Goal: Task Accomplishment & Management: Manage account settings

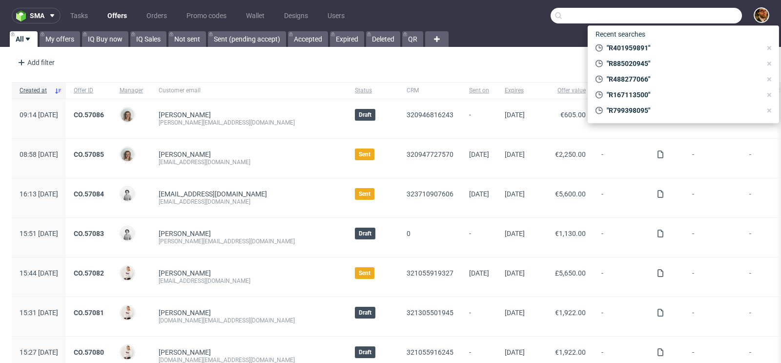
click at [695, 8] on input "text" at bounding box center [645, 16] width 191 height 16
paste input "info@quotidianoservice.it"
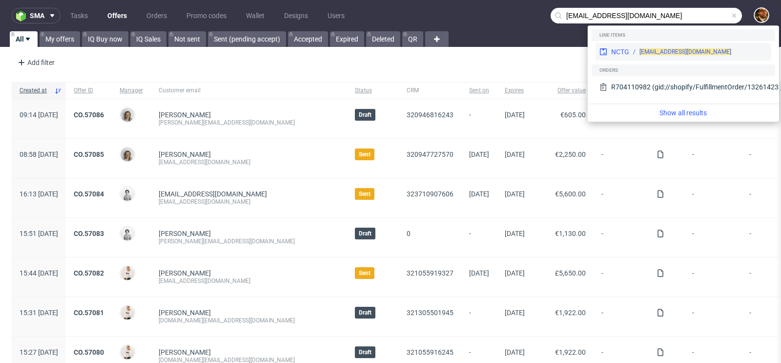
type input "info@quotidianoservice.it"
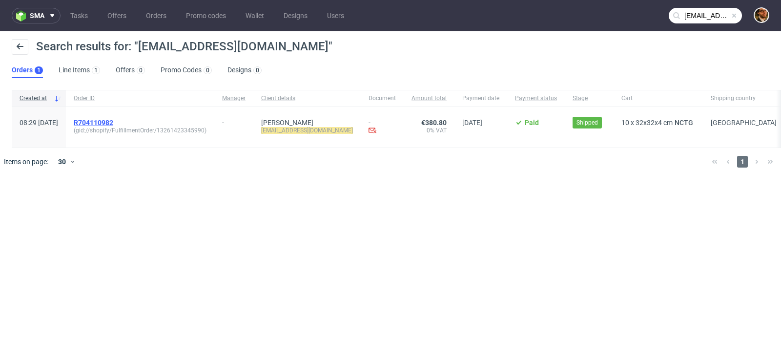
click at [113, 123] on span "R704110982" at bounding box center [94, 123] width 40 height 8
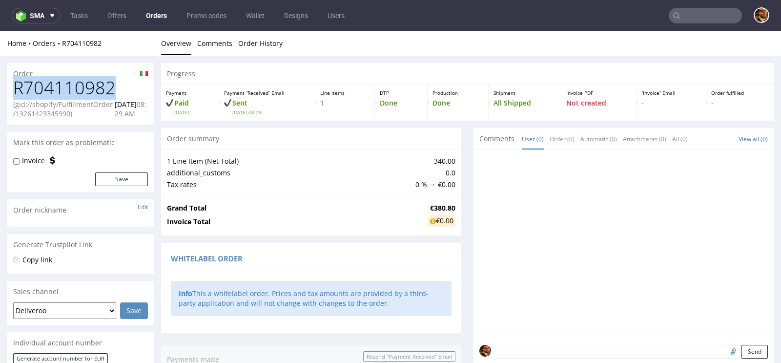
drag, startPoint x: 108, startPoint y: 89, endPoint x: 17, endPoint y: 87, distance: 91.2
click at [17, 87] on h1 "R704110982" at bounding box center [80, 88] width 135 height 20
copy h1 "R704110982"
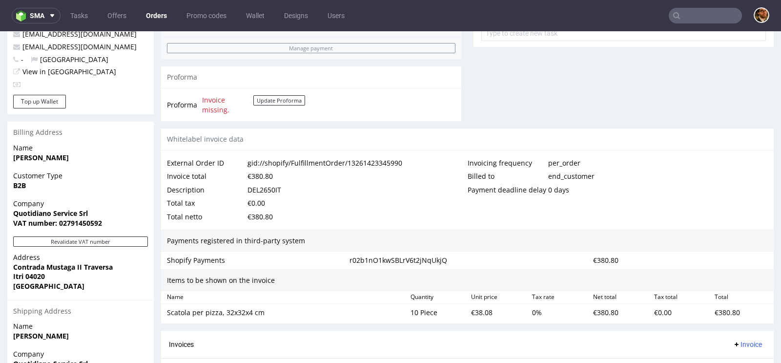
scroll to position [503, 0]
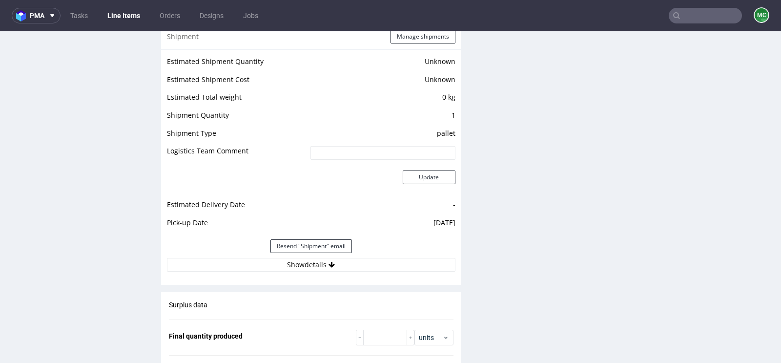
scroll to position [981, 0]
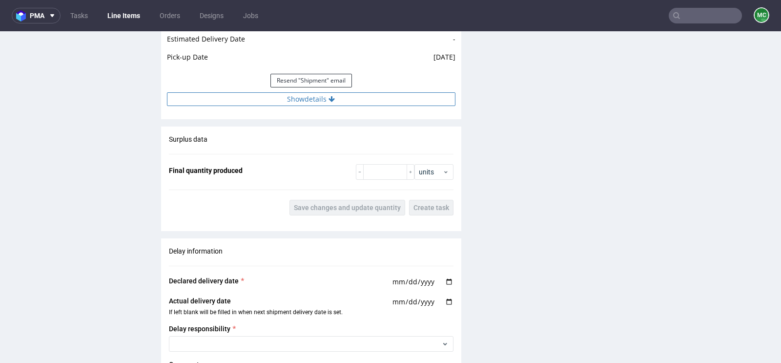
click at [323, 95] on button "Show details" at bounding box center [311, 99] width 288 height 14
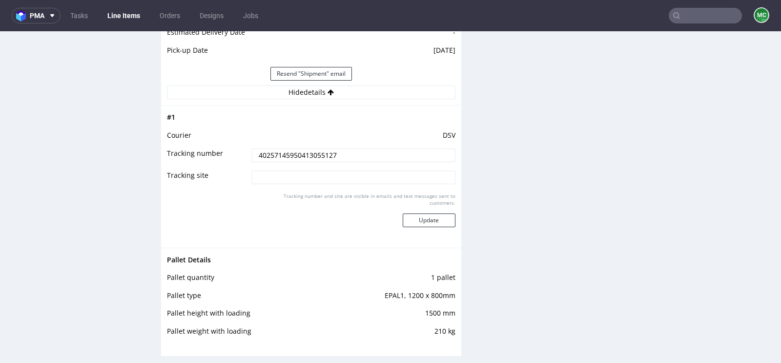
scroll to position [988, 0]
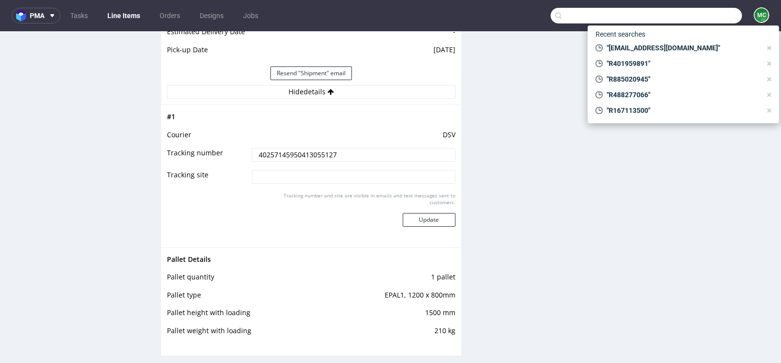
click at [697, 21] on input "text" at bounding box center [645, 16] width 191 height 16
paste input "R167113500"
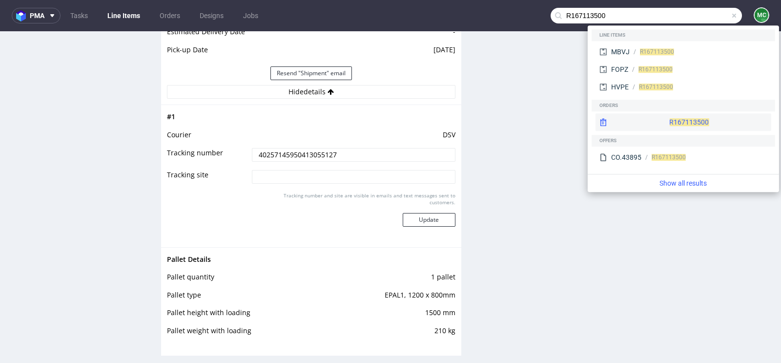
type input "R167113500"
click at [661, 117] on div "R167113500" at bounding box center [683, 122] width 176 height 18
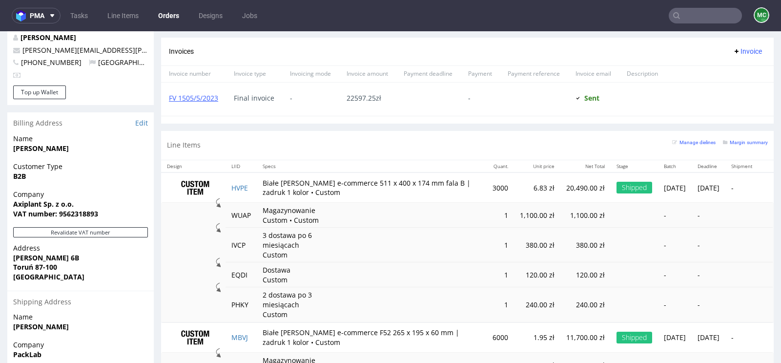
scroll to position [261, 0]
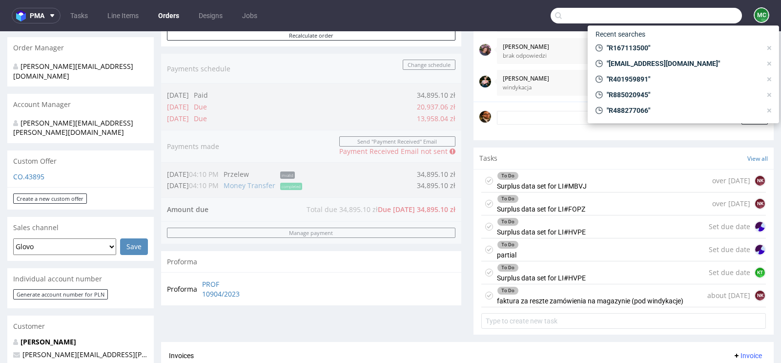
click at [684, 12] on input "text" at bounding box center [645, 16] width 191 height 16
paste input "https://platform.packhelp.com/sma/orders/R080599504/edit"
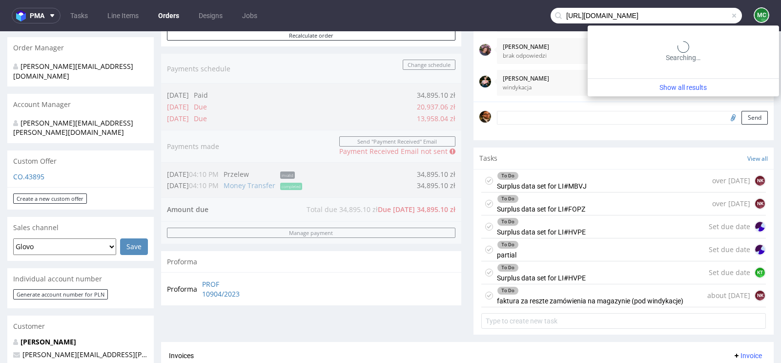
scroll to position [0, 15]
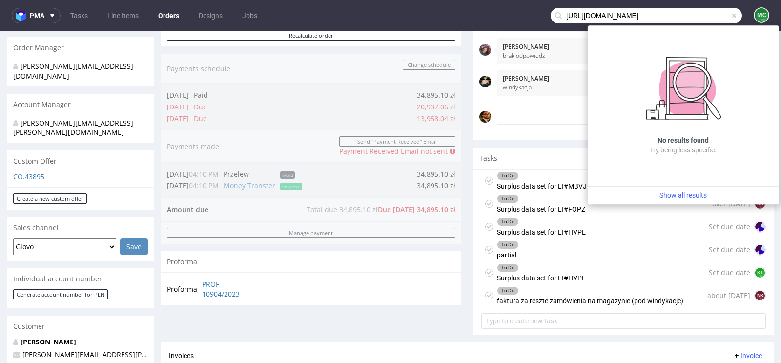
type input "https://platform.packhelp.com/sma/orders/R080599504/edit"
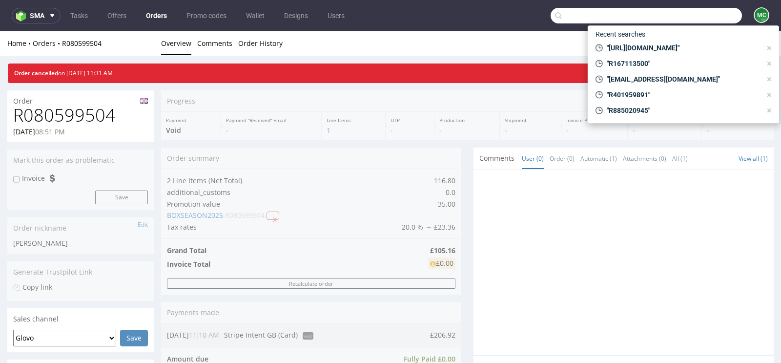
click at [692, 19] on input "text" at bounding box center [645, 16] width 191 height 16
paste input "R608925572"
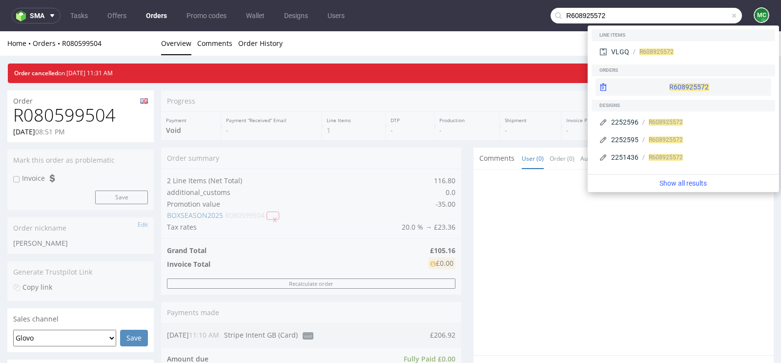
type input "R608925572"
click at [663, 89] on div "R608925572" at bounding box center [683, 87] width 176 height 18
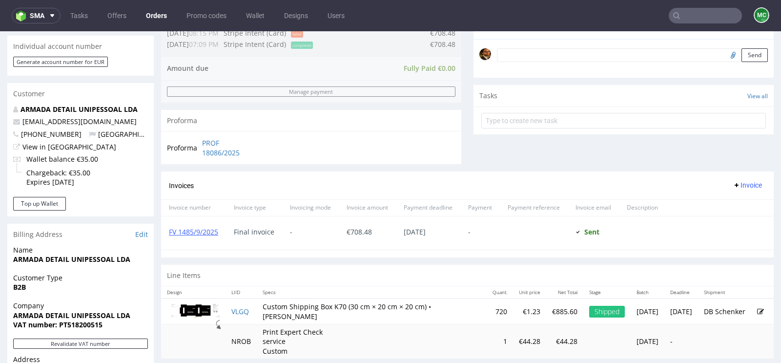
scroll to position [110, 0]
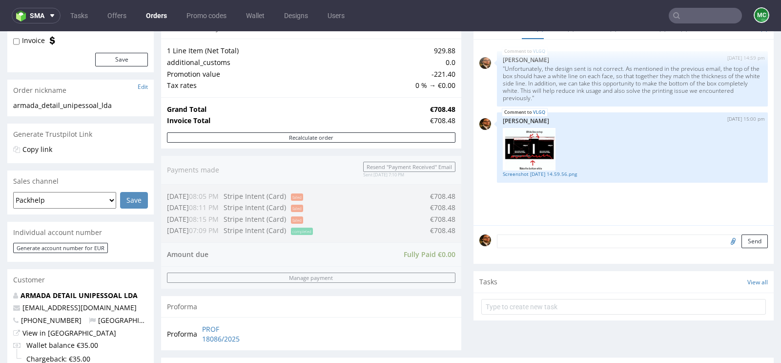
click at [688, 12] on input "text" at bounding box center [704, 16] width 73 height 16
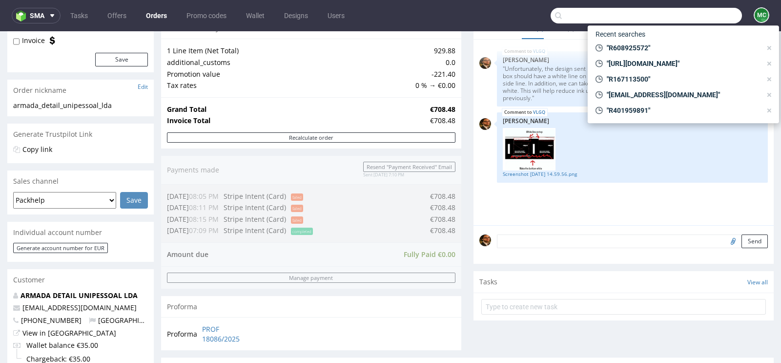
paste input "rodrigoarmada@armadadetail.com"
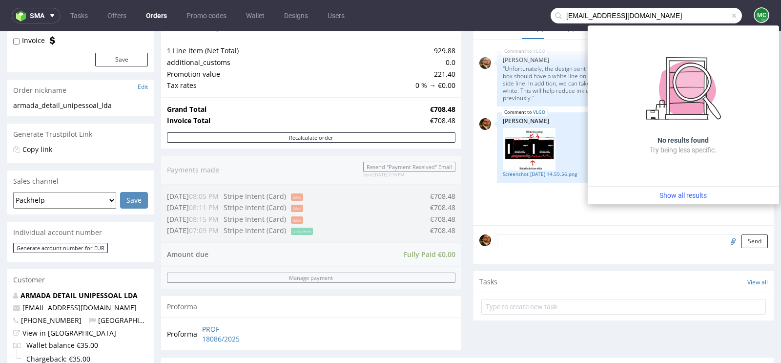
type input "rodrigoarmada@armadadetail.com"
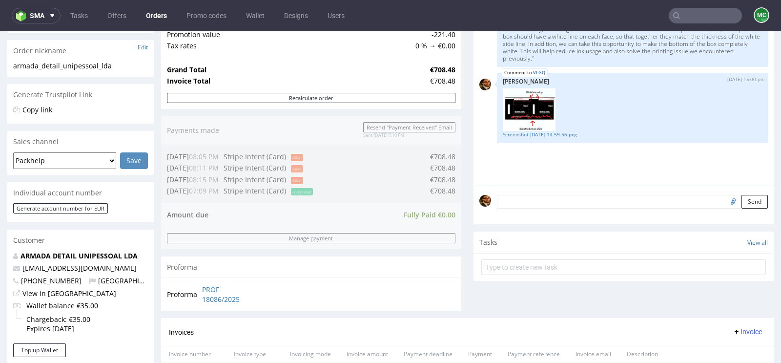
scroll to position [149, 0]
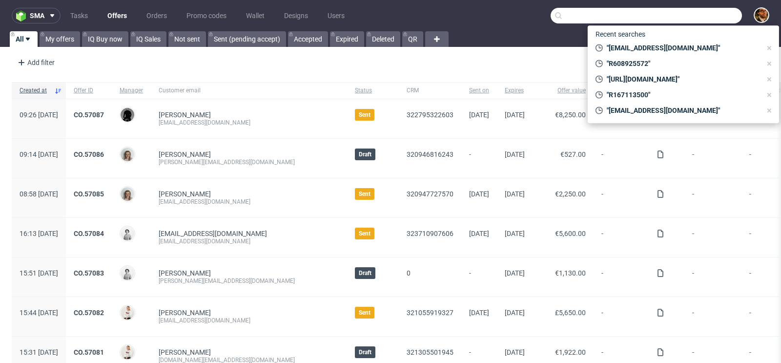
click at [680, 16] on input "text" at bounding box center [645, 16] width 191 height 16
paste input "R419983488"
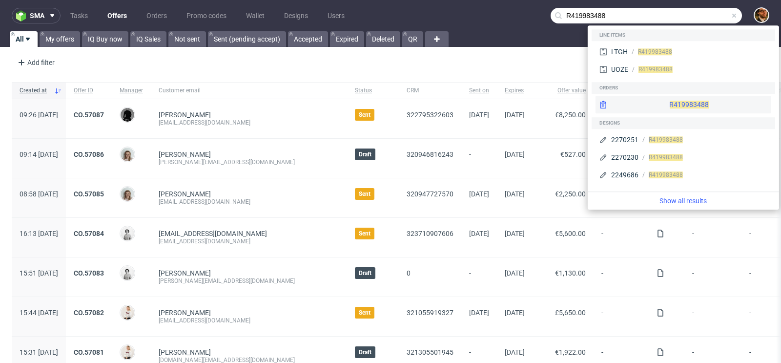
type input "R419983488"
click at [668, 102] on div "R419983488" at bounding box center [683, 105] width 176 height 18
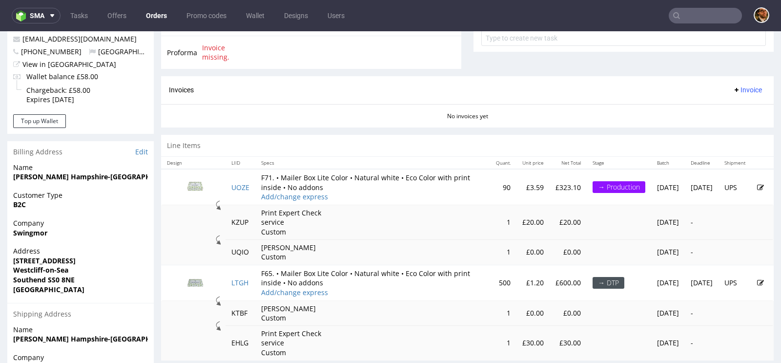
scroll to position [429, 0]
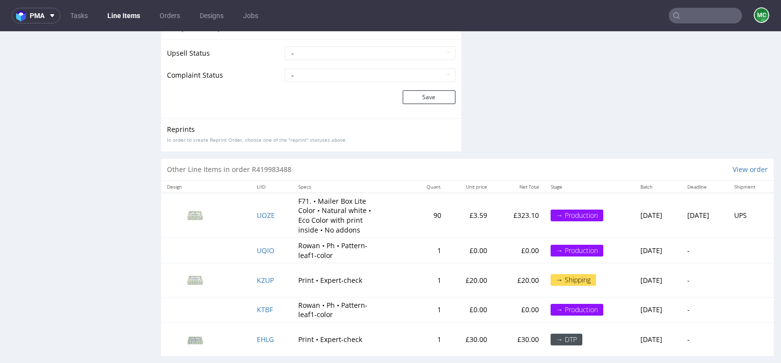
scroll to position [2, 0]
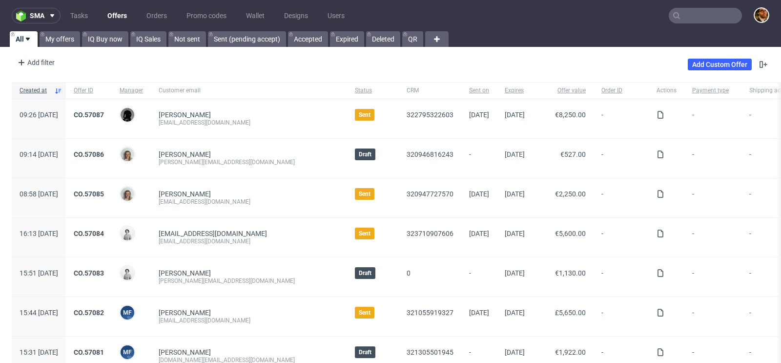
click at [683, 16] on input "text" at bounding box center [704, 16] width 73 height 16
paste input "R699926920"
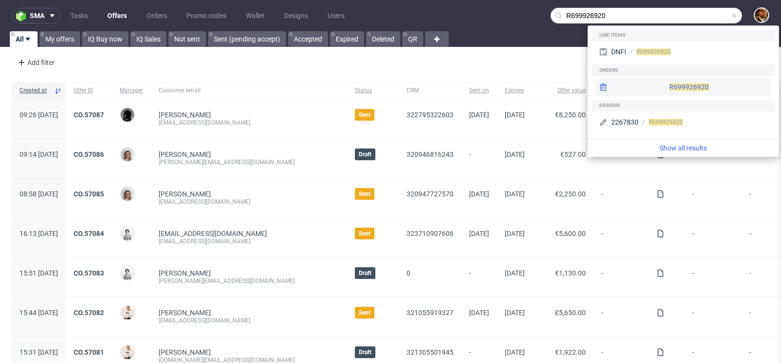
type input "R699926920"
click at [672, 90] on div "R699926920" at bounding box center [683, 87] width 176 height 18
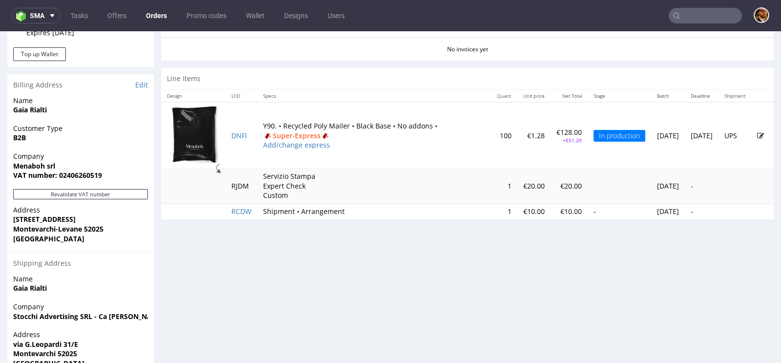
scroll to position [489, 0]
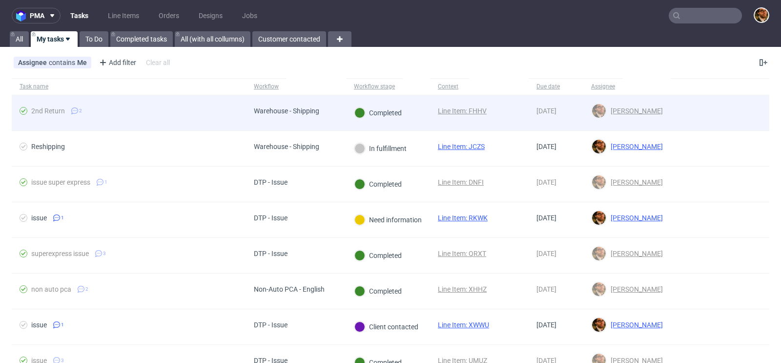
click at [677, 108] on div at bounding box center [719, 112] width 99 height 35
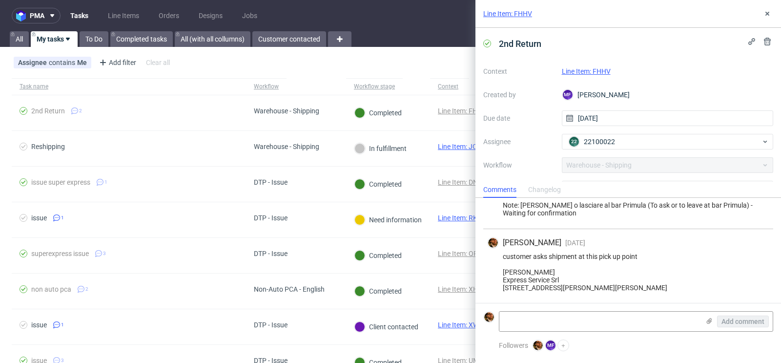
scroll to position [35, 0]
click at [763, 13] on icon at bounding box center [767, 14] width 8 height 8
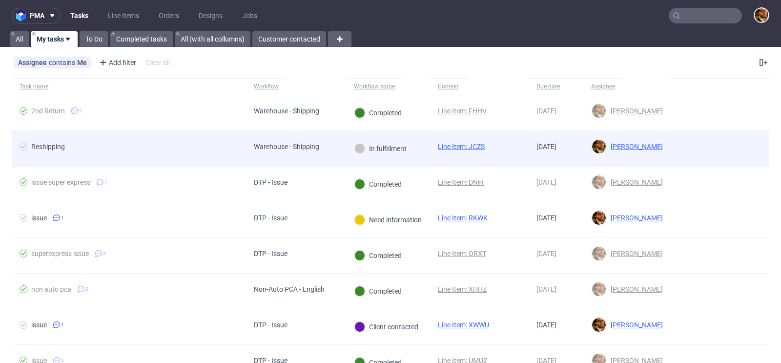
click at [672, 146] on div at bounding box center [719, 148] width 99 height 35
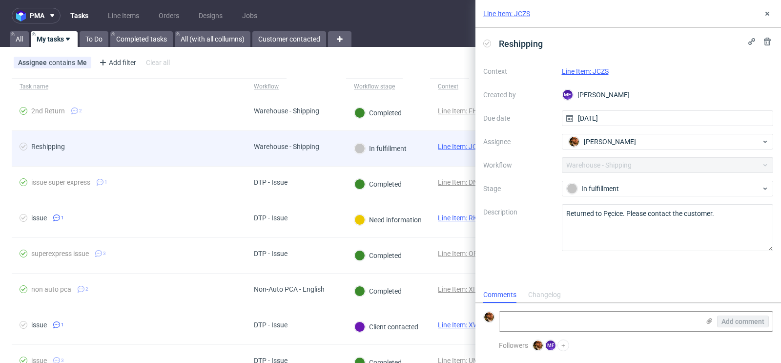
scroll to position [8, 0]
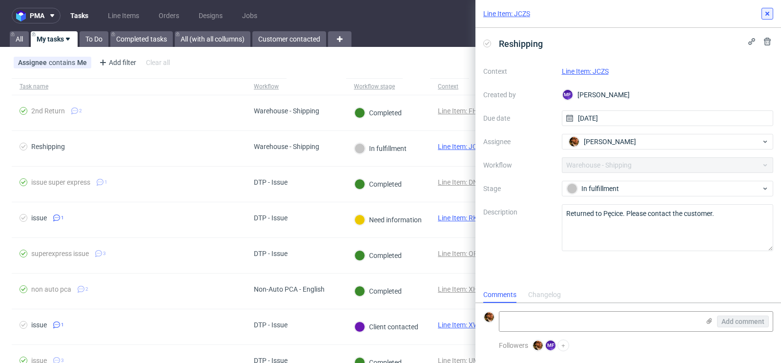
click at [765, 12] on icon at bounding box center [767, 14] width 8 height 8
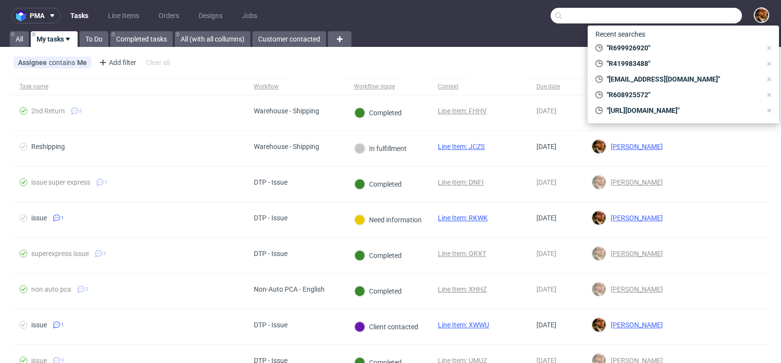
click at [684, 10] on input "text" at bounding box center [645, 16] width 191 height 16
paste input "R083739489"
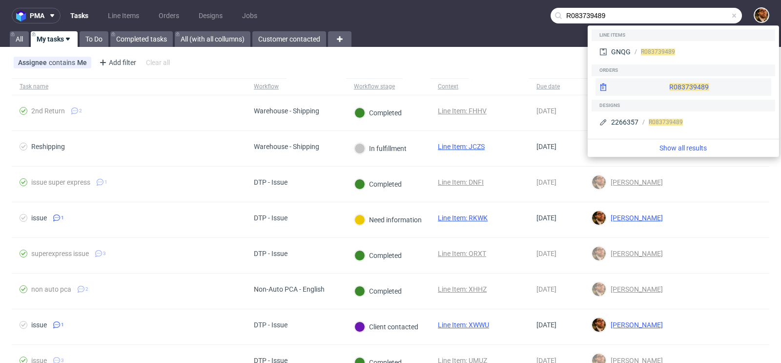
type input "R083739489"
click at [658, 88] on div "R083739489" at bounding box center [683, 87] width 176 height 18
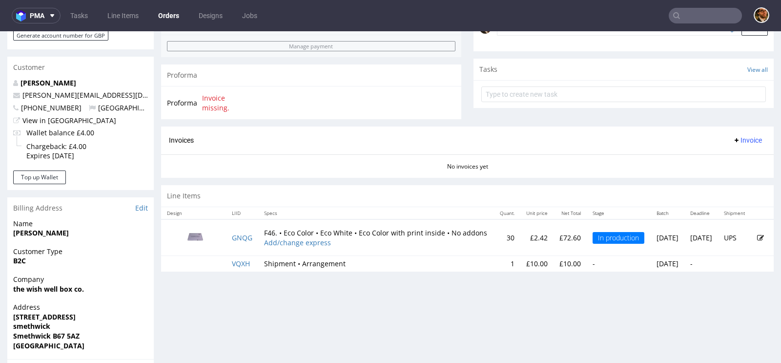
scroll to position [311, 0]
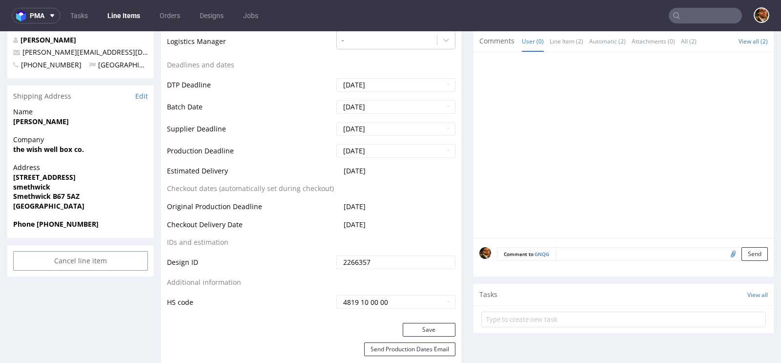
scroll to position [330, 0]
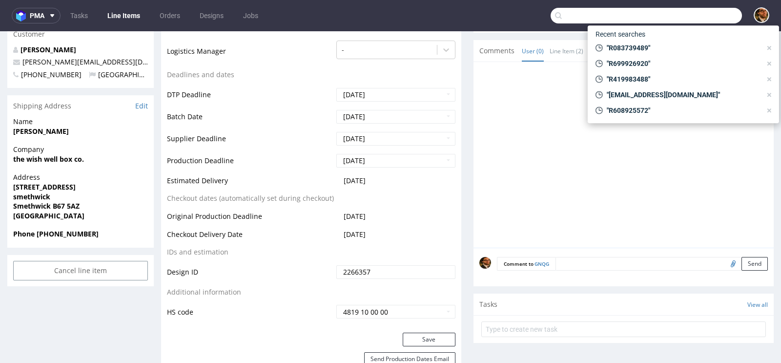
click at [681, 14] on input "text" at bounding box center [645, 16] width 191 height 16
paste input "R921432665"
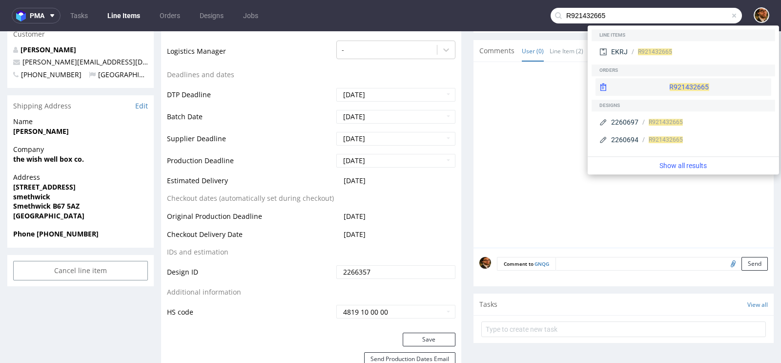
type input "R921432665"
click at [667, 83] on div "R921432665" at bounding box center [683, 87] width 176 height 18
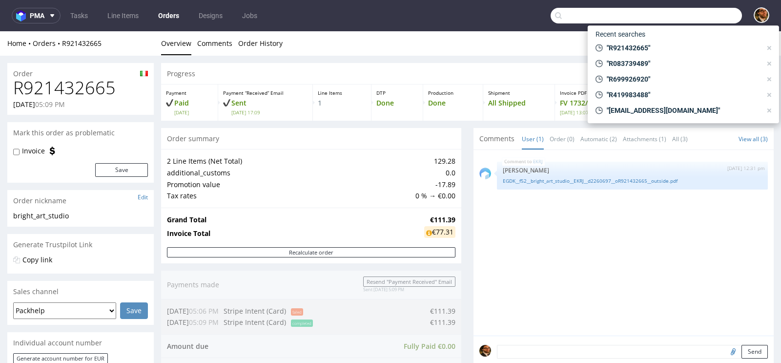
click at [692, 15] on input "text" at bounding box center [645, 16] width 191 height 16
paste input "R355487727"
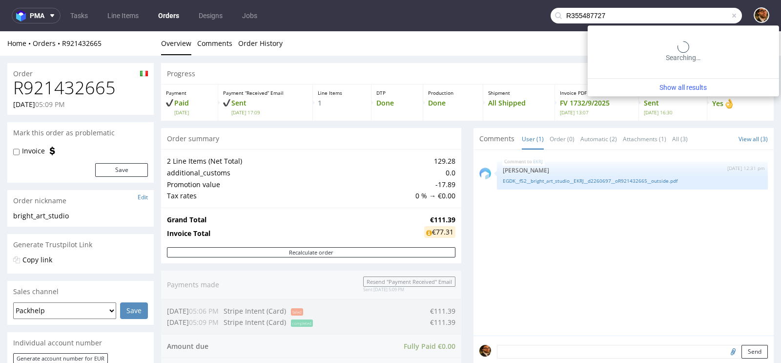
type input "R355487727"
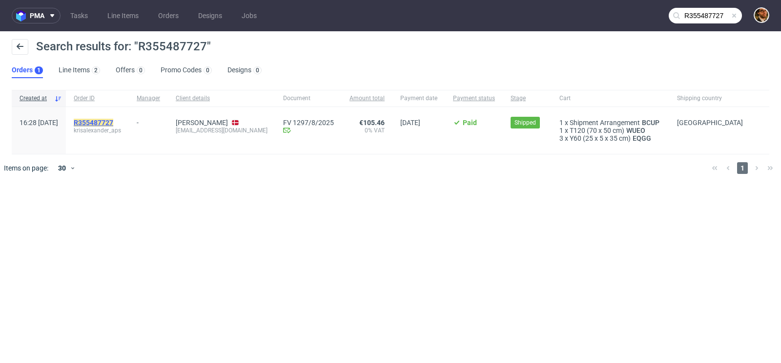
click at [113, 121] on mark "R355487727" at bounding box center [94, 123] width 40 height 8
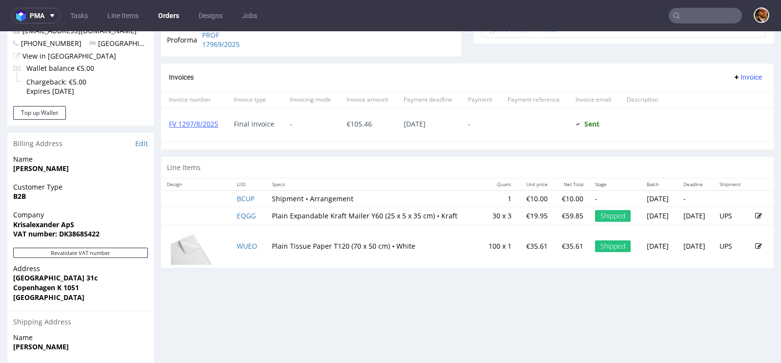
scroll to position [322, 0]
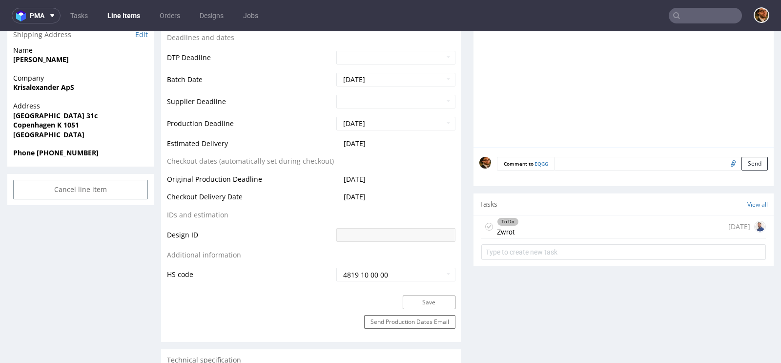
scroll to position [357, 0]
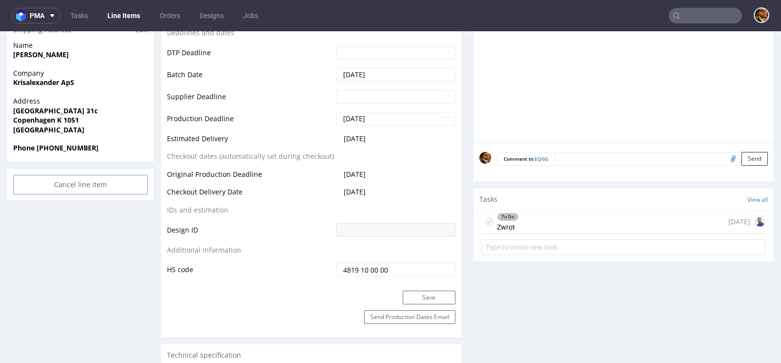
click at [602, 226] on div "To Do Zwrot [DATE]" at bounding box center [623, 221] width 284 height 23
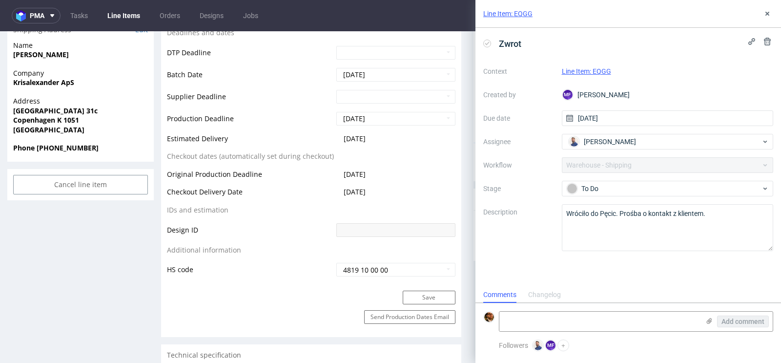
scroll to position [8, 0]
click at [472, 47] on div "Line Item: EQGG Zwrot Context Line Item: EQGG Created by MF [PERSON_NAME] Due d…" at bounding box center [621, 181] width 317 height 363
click at [767, 15] on use at bounding box center [767, 14] width 4 height 4
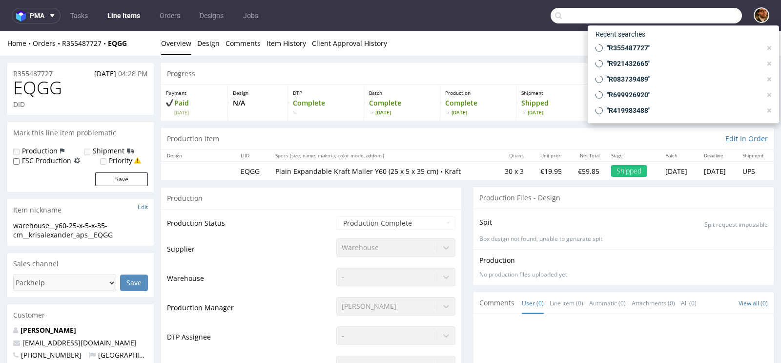
click at [683, 20] on input "text" at bounding box center [645, 16] width 191 height 16
paste input "R715056719"
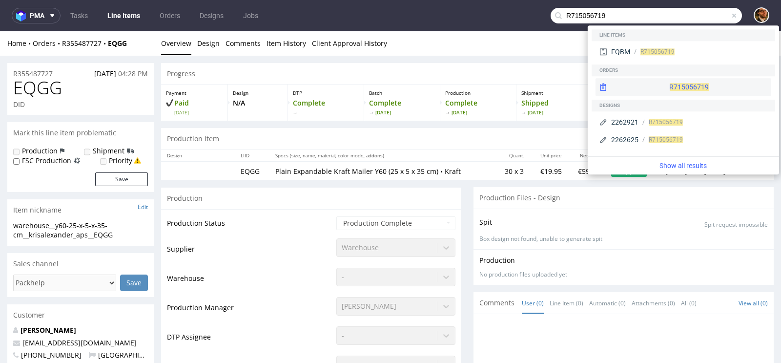
type input "R715056719"
click at [664, 93] on div "R715056719" at bounding box center [683, 87] width 176 height 18
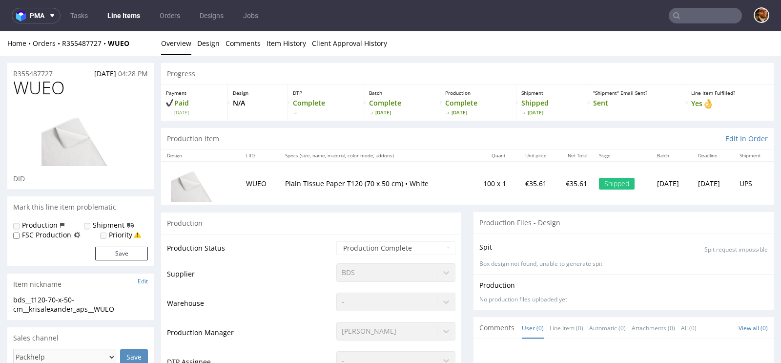
scroll to position [383, 0]
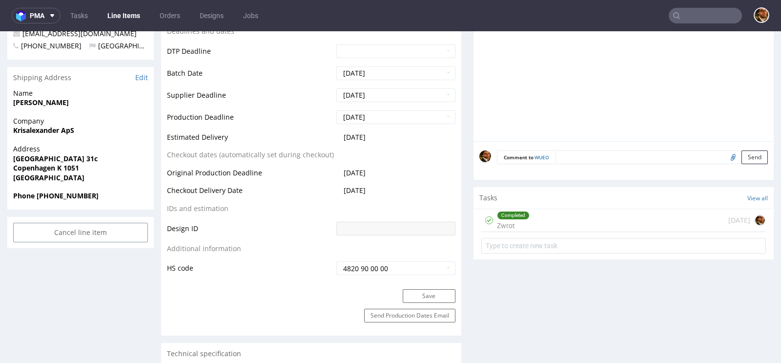
click at [624, 221] on div "Completed Zwrot [DATE]" at bounding box center [623, 220] width 284 height 23
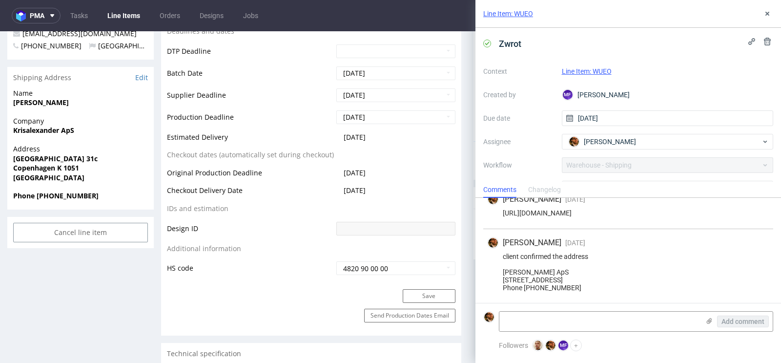
scroll to position [27, 0]
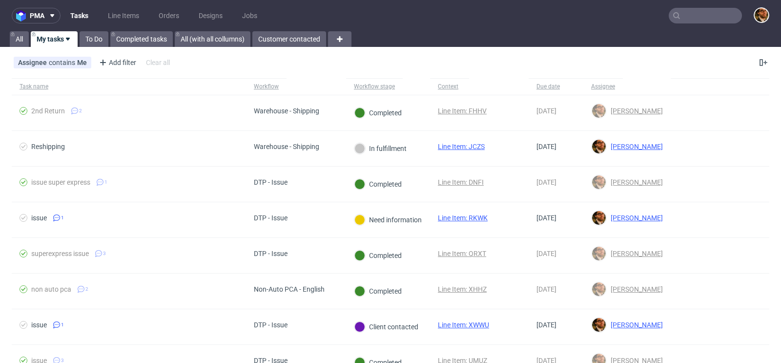
click at [692, 21] on input "text" at bounding box center [704, 16] width 73 height 16
paste input "R759608072"
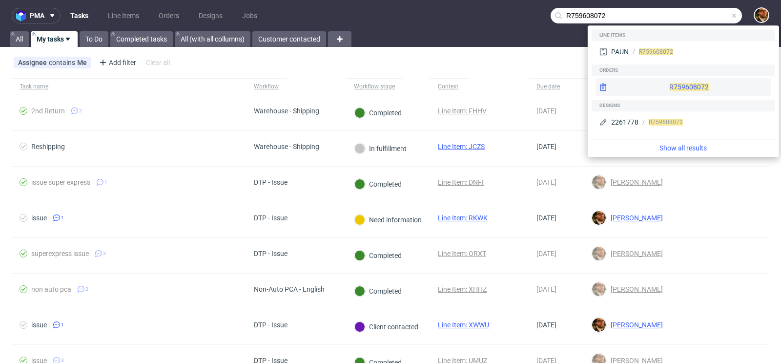
type input "R759608072"
click at [674, 82] on div "R759608072" at bounding box center [683, 87] width 176 height 18
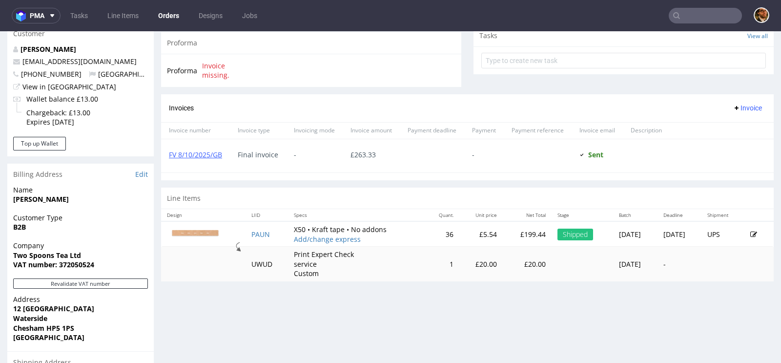
scroll to position [330, 0]
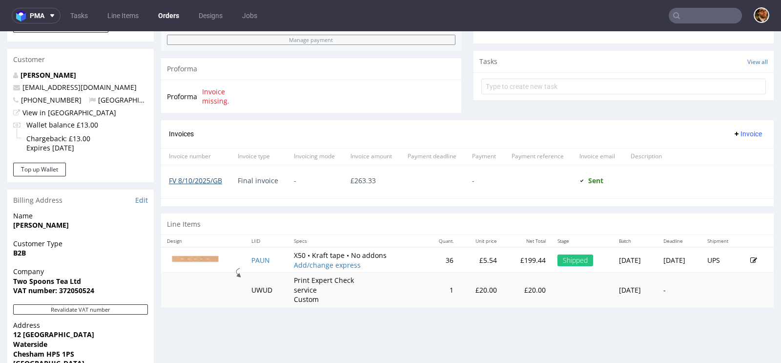
click at [203, 181] on link "FV 8/10/2025/GB" at bounding box center [195, 180] width 53 height 9
click at [684, 20] on input "text" at bounding box center [704, 16] width 73 height 16
paste input "R704110982"
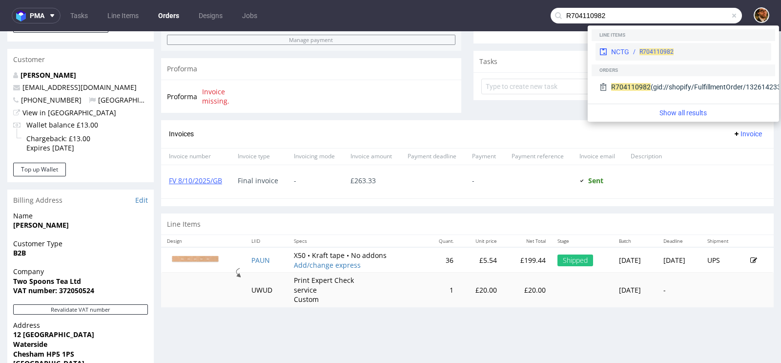
type input "R704110982"
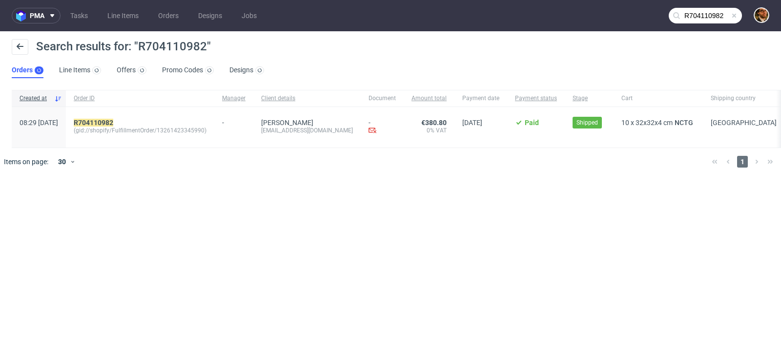
click at [145, 122] on div "R704110982" at bounding box center [140, 123] width 133 height 8
click at [113, 123] on mark "R704110982" at bounding box center [94, 123] width 40 height 8
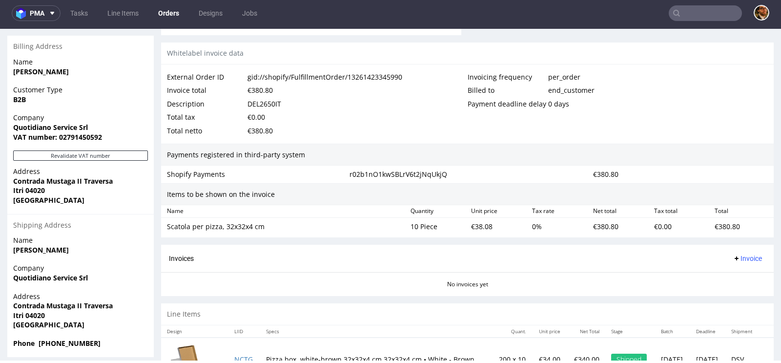
scroll to position [503, 0]
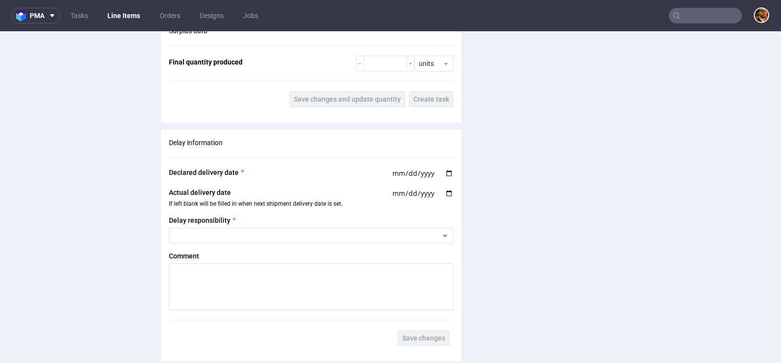
scroll to position [895, 0]
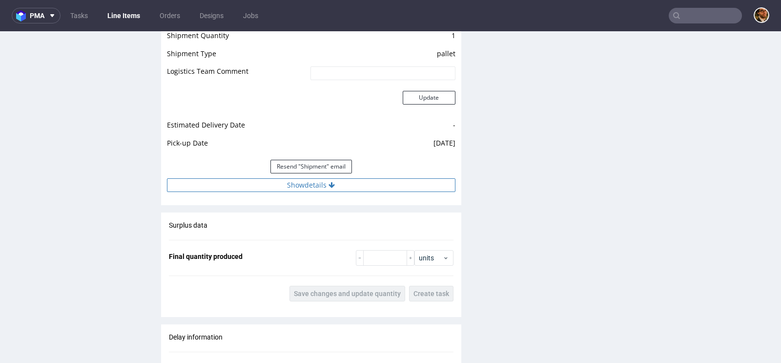
click at [323, 183] on button "Show details" at bounding box center [311, 185] width 288 height 14
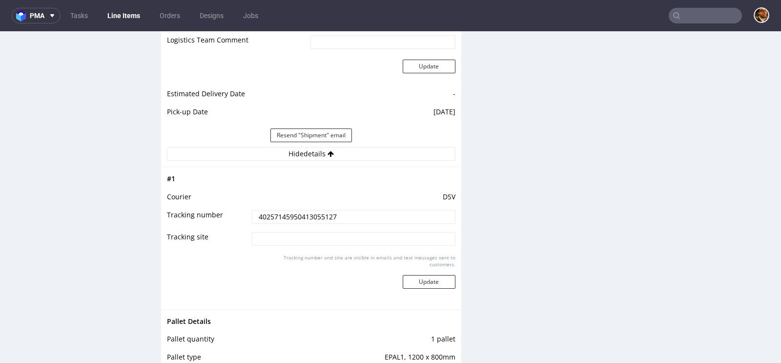
scroll to position [927, 0]
drag, startPoint x: 342, startPoint y: 213, endPoint x: 250, endPoint y: 213, distance: 92.2
click at [252, 213] on input "40257145950413055127" at bounding box center [353, 216] width 203 height 14
click at [350, 231] on input at bounding box center [353, 238] width 203 height 14
drag, startPoint x: 339, startPoint y: 213, endPoint x: 258, endPoint y: 212, distance: 81.0
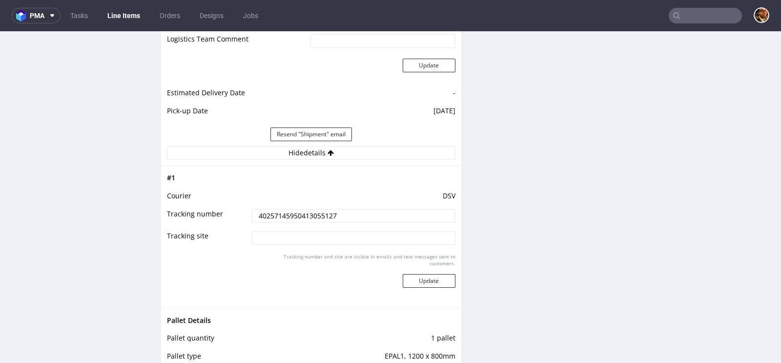
click at [258, 212] on input "40257145950413055127" at bounding box center [353, 216] width 203 height 14
click at [320, 210] on input "40257145950413055127" at bounding box center [353, 216] width 203 height 14
drag, startPoint x: 339, startPoint y: 211, endPoint x: 239, endPoint y: 211, distance: 99.5
click at [239, 211] on tr "Tracking number 40257145950413055127" at bounding box center [311, 219] width 288 height 22
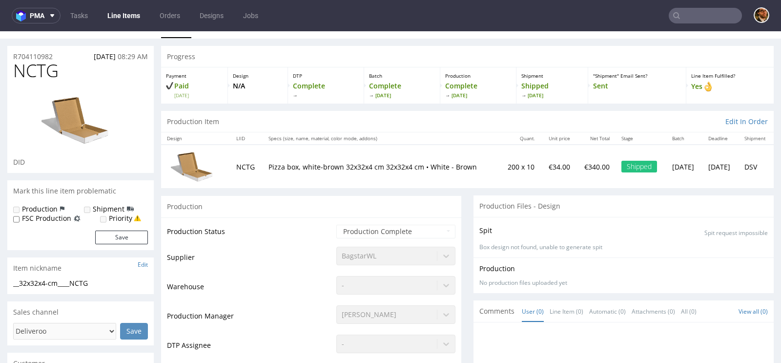
scroll to position [0, 0]
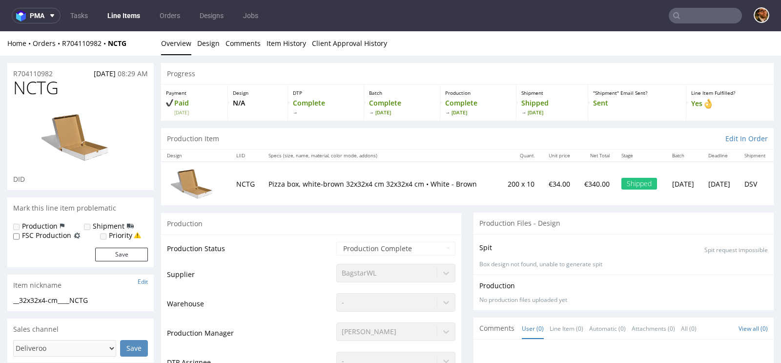
click at [682, 16] on input "text" at bounding box center [704, 16] width 73 height 16
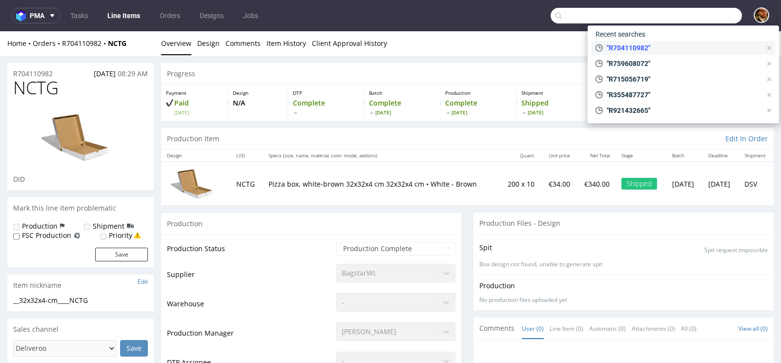
click at [769, 47] on use at bounding box center [769, 48] width 4 height 4
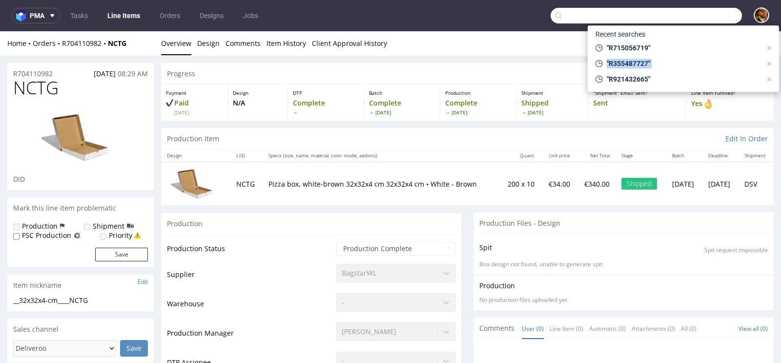
click at [769, 47] on use at bounding box center [769, 48] width 4 height 4
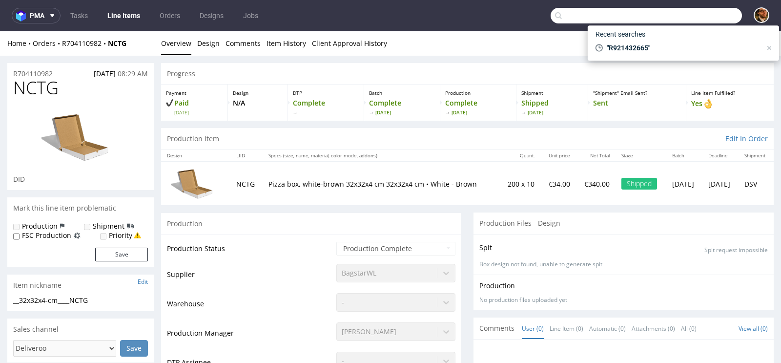
click at [769, 47] on use at bounding box center [769, 48] width 4 height 4
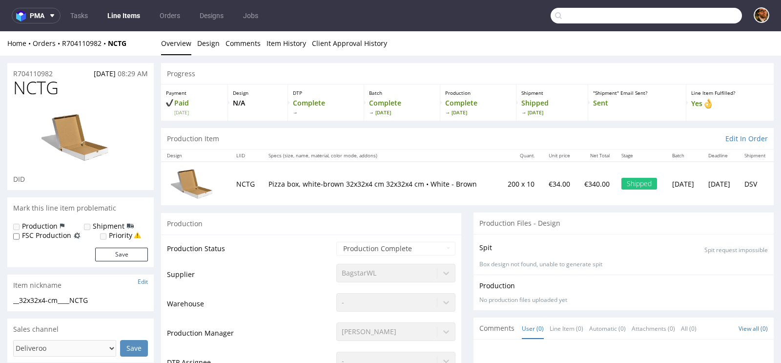
click at [596, 18] on input "text" at bounding box center [645, 16] width 191 height 16
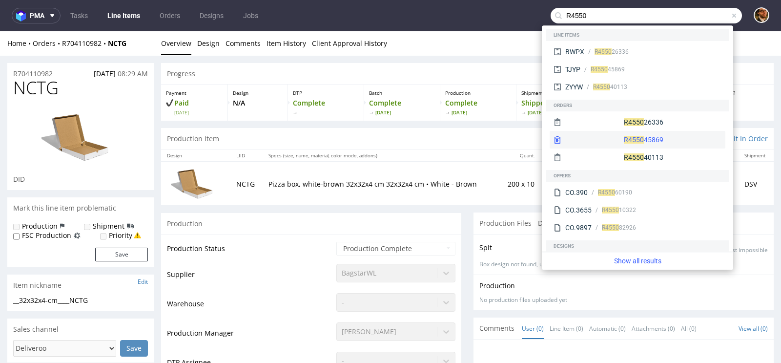
type input "R4550"
click at [628, 141] on div "R4550 45869" at bounding box center [637, 140] width 176 height 18
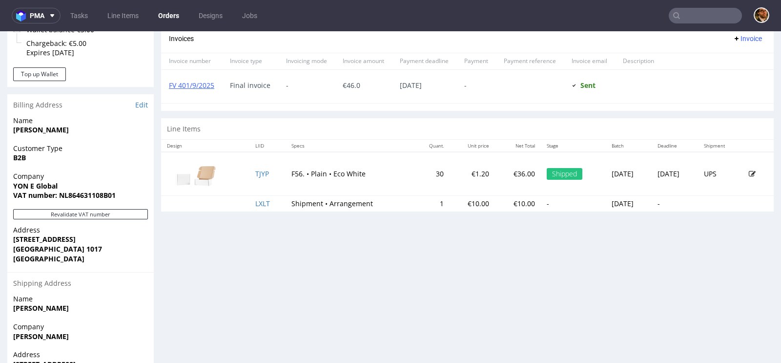
scroll to position [420, 0]
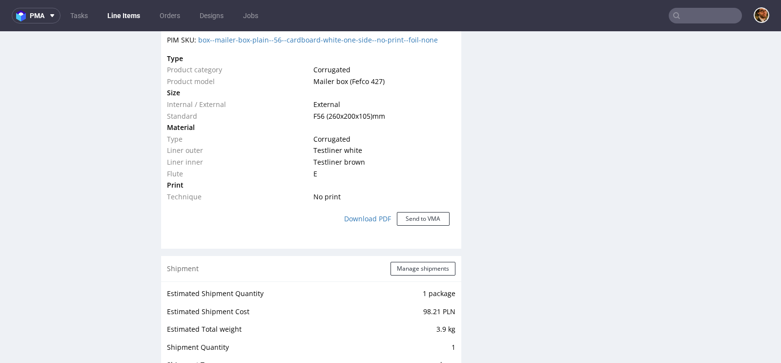
scroll to position [955, 0]
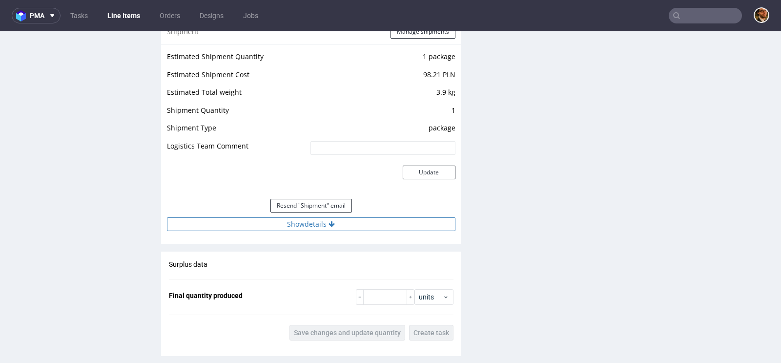
click at [330, 224] on icon at bounding box center [331, 224] width 6 height 7
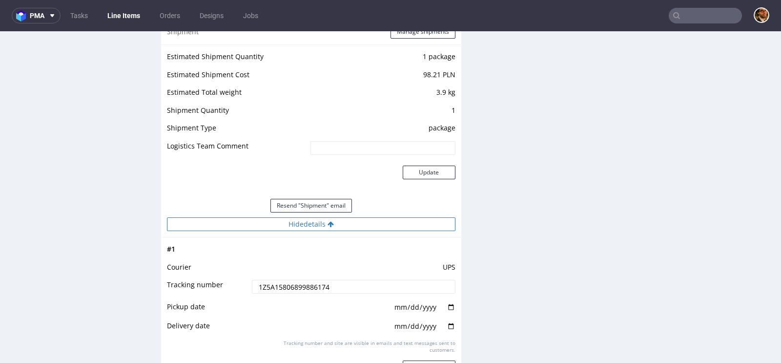
scroll to position [1032, 0]
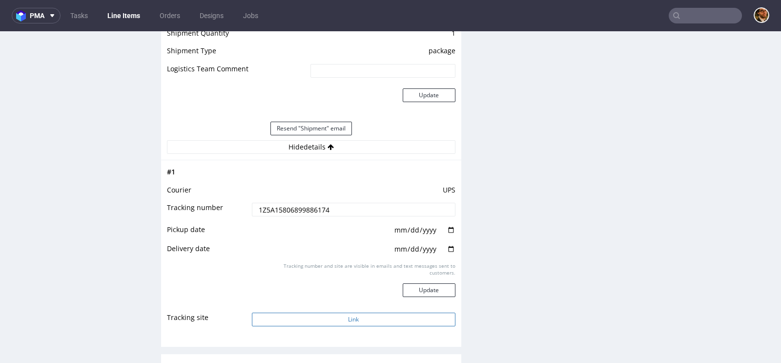
click at [383, 312] on button "Link" at bounding box center [353, 319] width 203 height 14
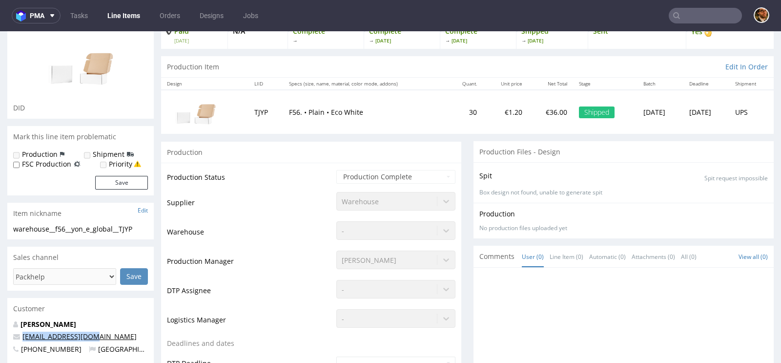
scroll to position [0, 0]
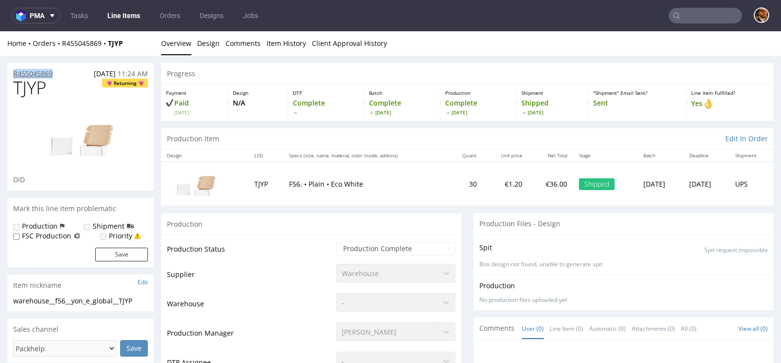
drag, startPoint x: 66, startPoint y: 69, endPoint x: 13, endPoint y: 70, distance: 53.2
click at [13, 70] on div "R455045869 08.09.2025 11:24 AM" at bounding box center [80, 71] width 146 height 16
copy p "R455045869"
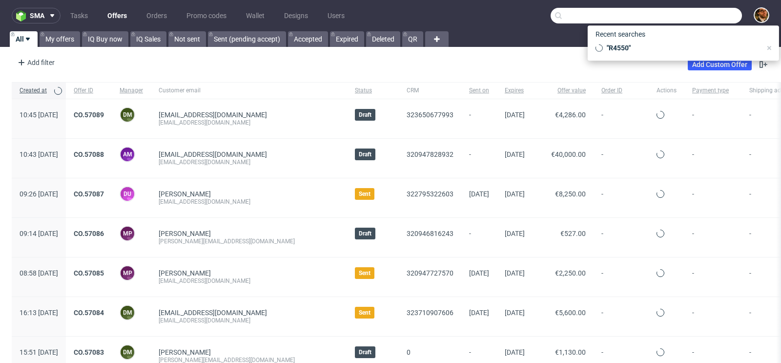
click at [679, 15] on input "text" at bounding box center [645, 16] width 191 height 16
paste input "R185297146"
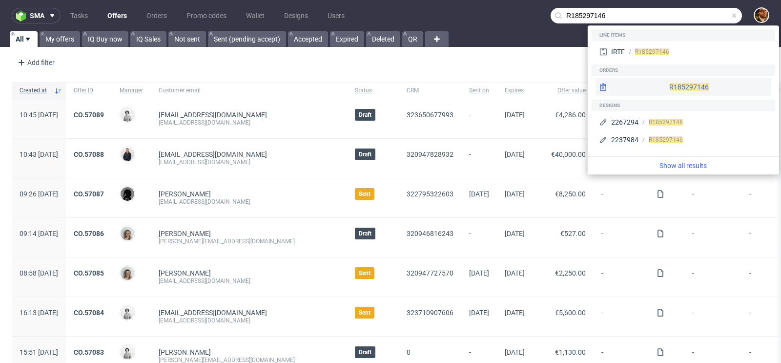
type input "R185297146"
click at [663, 82] on div "R185297146" at bounding box center [683, 87] width 176 height 18
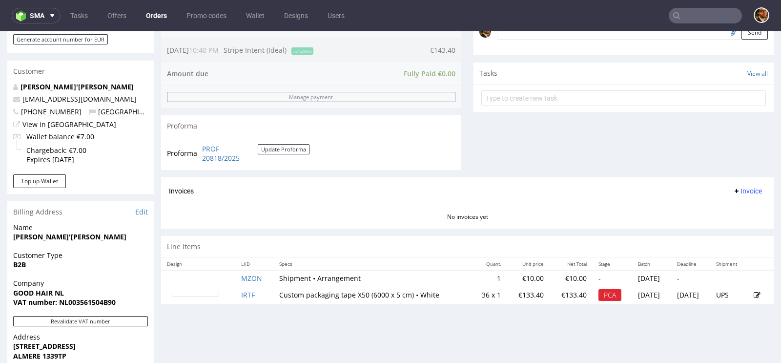
scroll to position [320, 0]
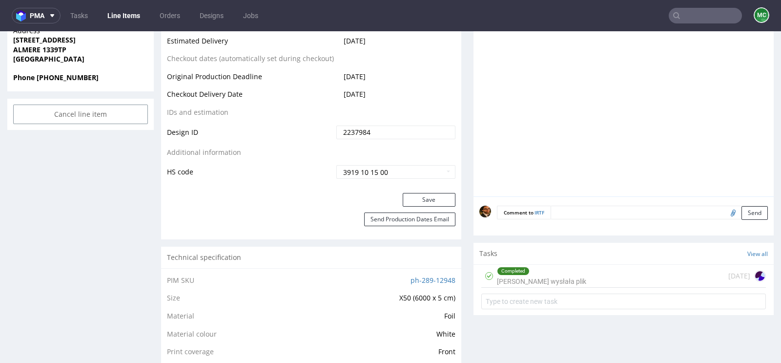
scroll to position [495, 0]
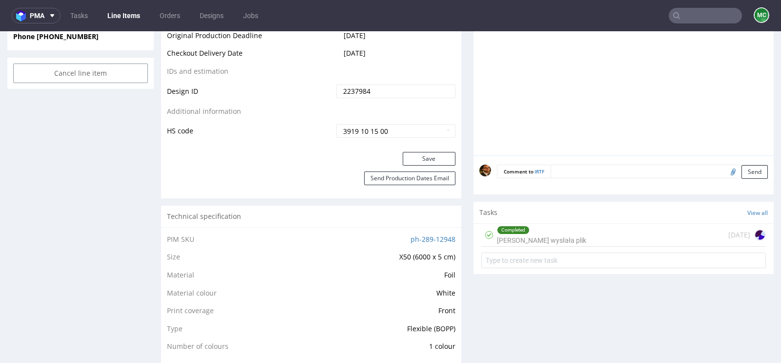
click at [551, 235] on div "Completed Klientka wysłała plik" at bounding box center [541, 234] width 89 height 22
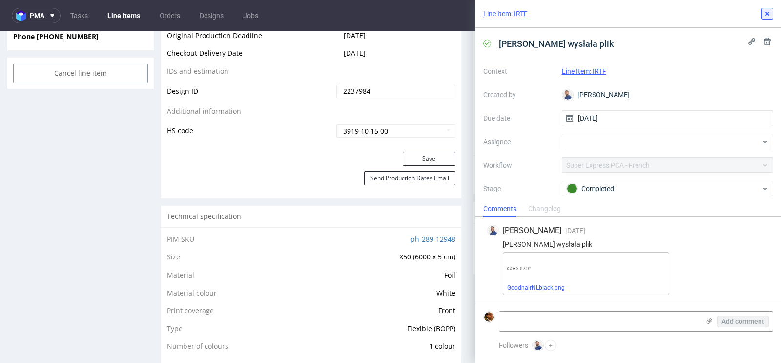
click at [765, 13] on icon at bounding box center [767, 14] width 8 height 8
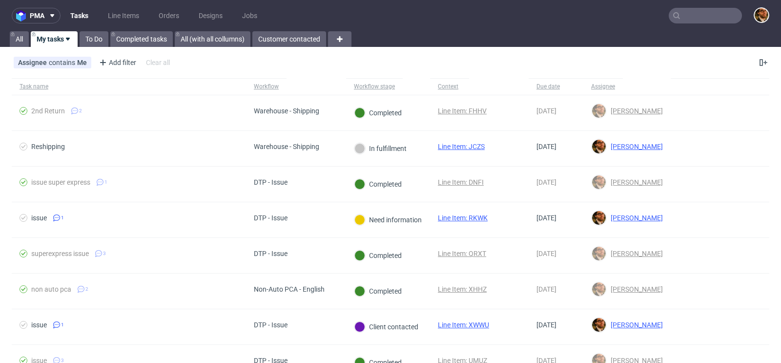
click at [679, 22] on input "text" at bounding box center [704, 16] width 73 height 16
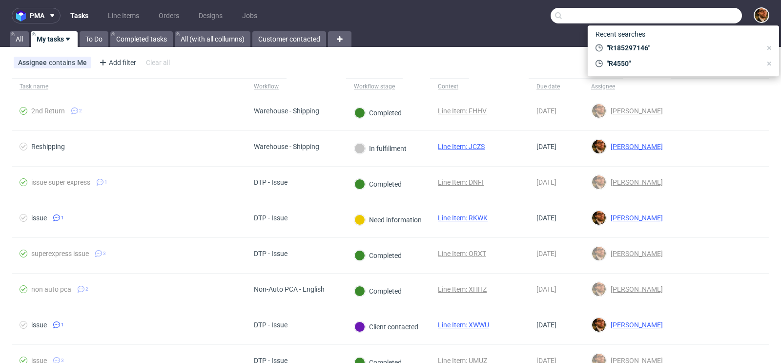
paste input "R656392905"
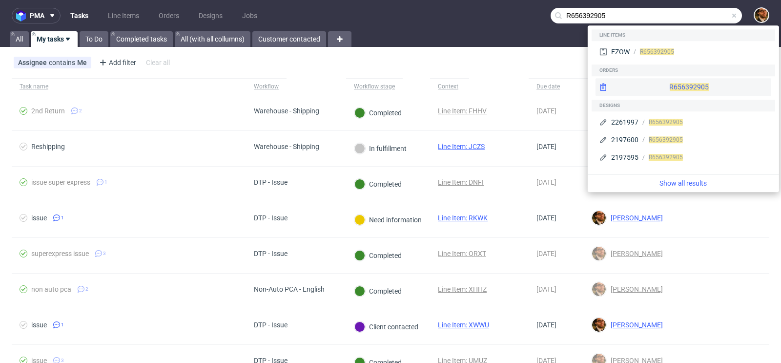
type input "R656392905"
click at [665, 84] on div "R656392905" at bounding box center [683, 87] width 176 height 18
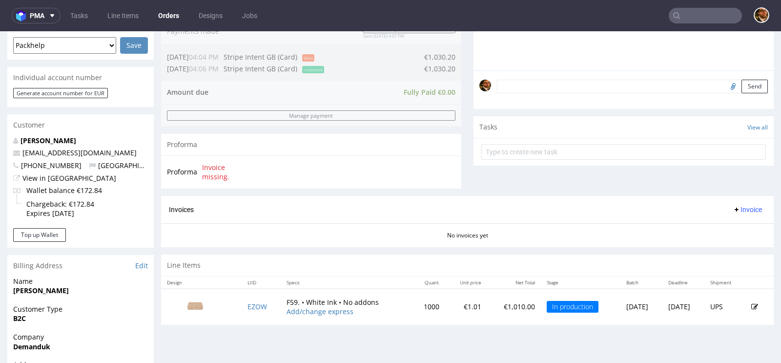
scroll to position [315, 0]
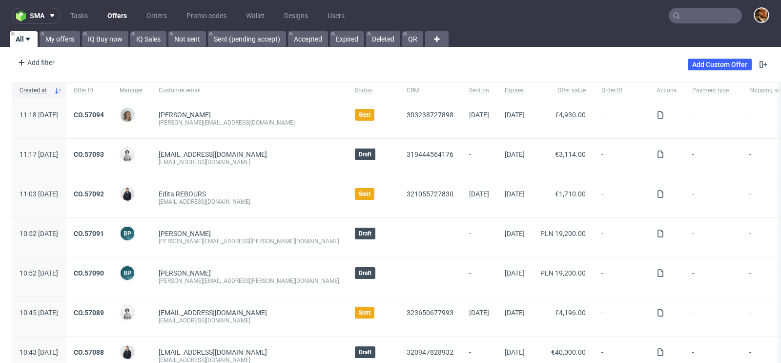
click at [678, 11] on input "text" at bounding box center [704, 16] width 73 height 16
paste input "241698738372"
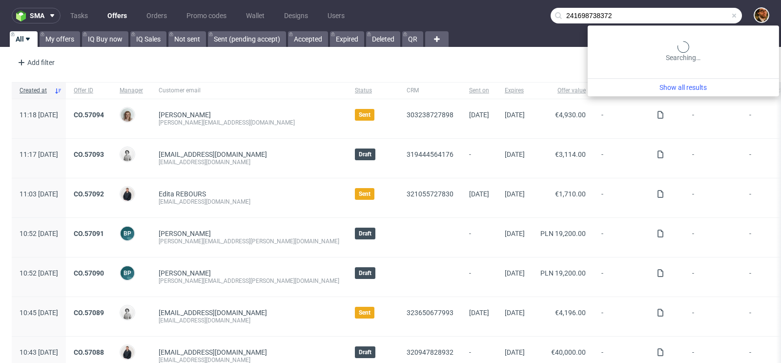
type input "241698738372"
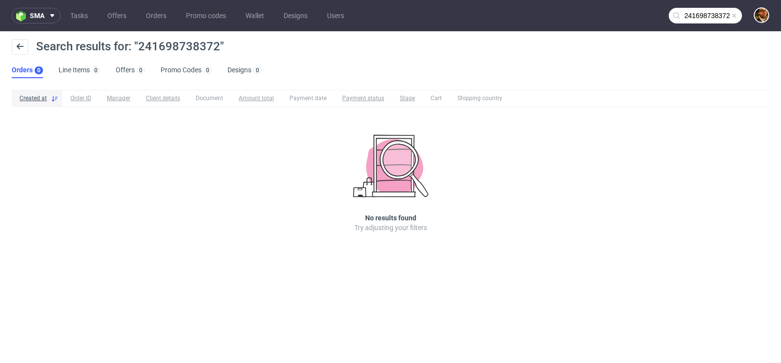
click at [735, 14] on span at bounding box center [734, 16] width 8 height 8
click at [689, 18] on input "text" at bounding box center [704, 16] width 73 height 16
paste input "R695808749"
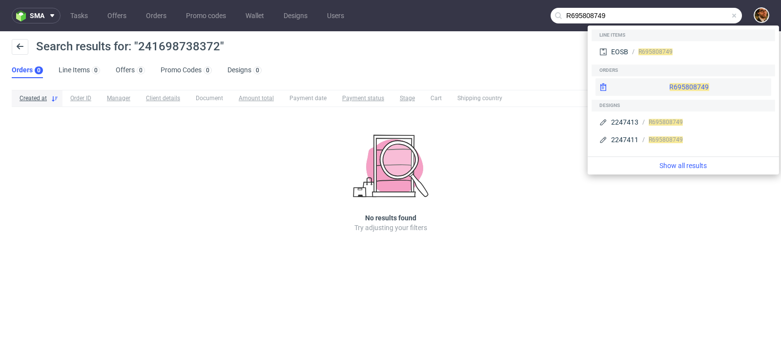
type input "R695808749"
click at [676, 85] on div "R695808749" at bounding box center [683, 87] width 176 height 18
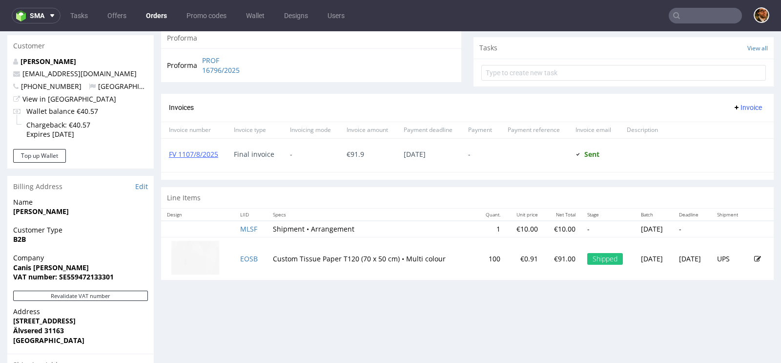
scroll to position [371, 0]
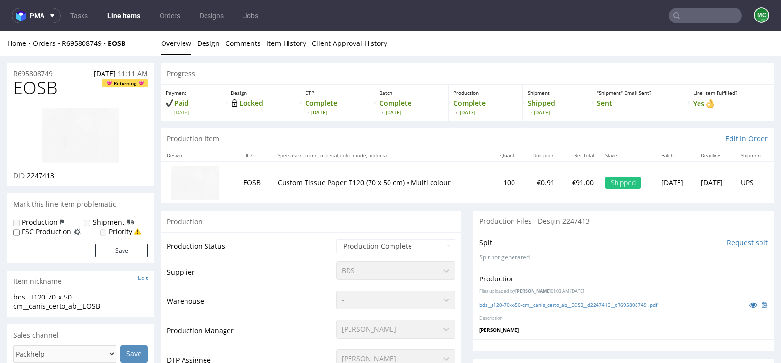
scroll to position [205, 0]
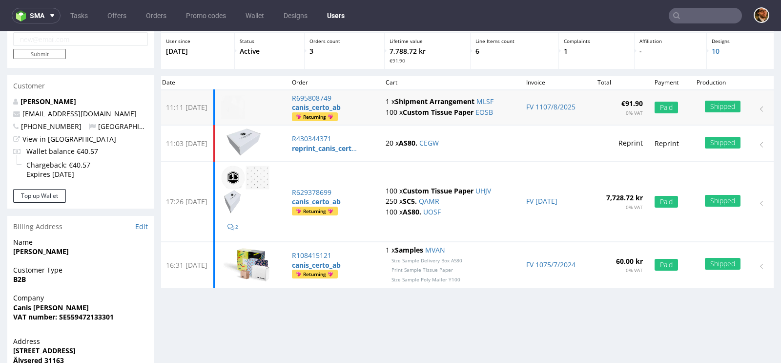
scroll to position [33, 0]
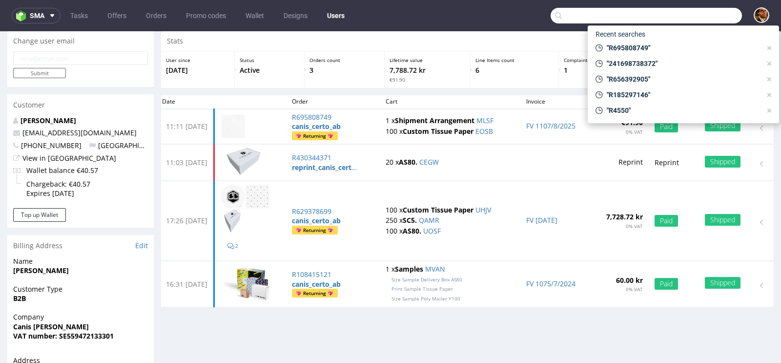
click at [690, 17] on input "text" at bounding box center [645, 16] width 191 height 16
paste input "R401959891"
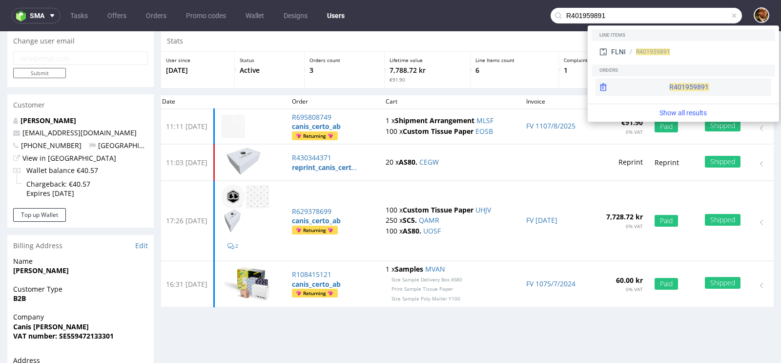
type input "R401959891"
click at [654, 83] on div "R401959891" at bounding box center [683, 87] width 176 height 18
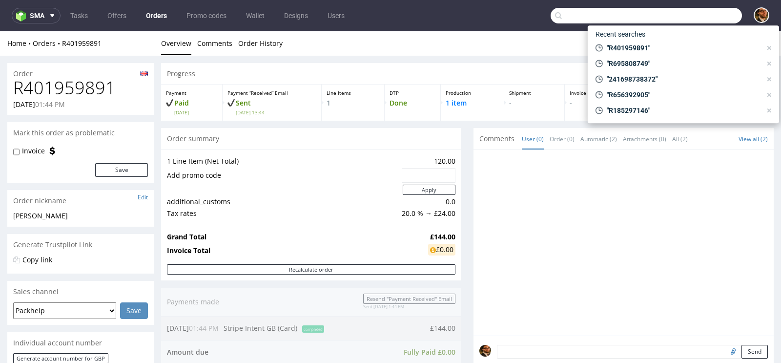
click at [679, 15] on input "text" at bounding box center [645, 16] width 191 height 16
paste input "R762271230"
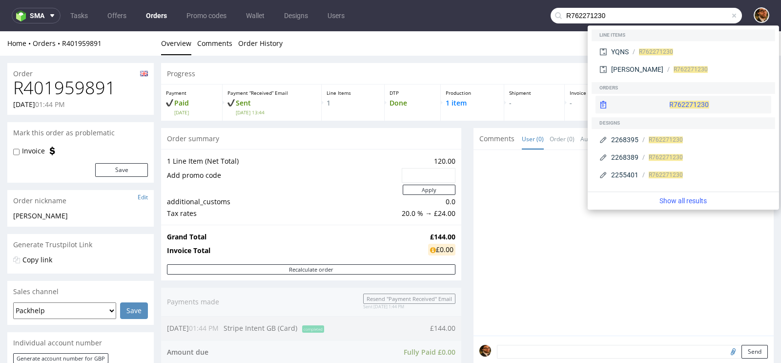
type input "R762271230"
click at [669, 102] on span "R762271230" at bounding box center [689, 105] width 40 height 8
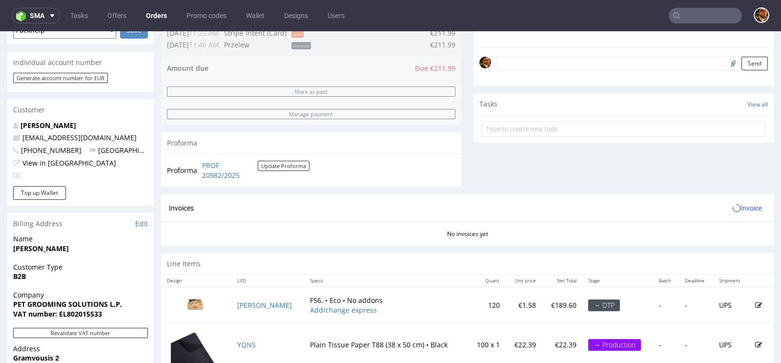
scroll to position [280, 0]
click at [209, 166] on link "PROF 20982/2025" at bounding box center [230, 170] width 56 height 19
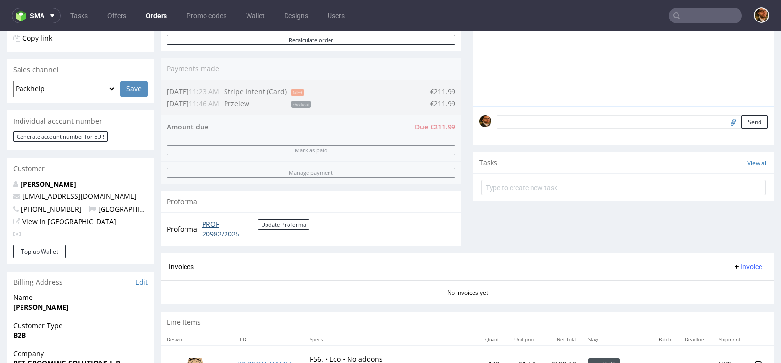
scroll to position [165, 0]
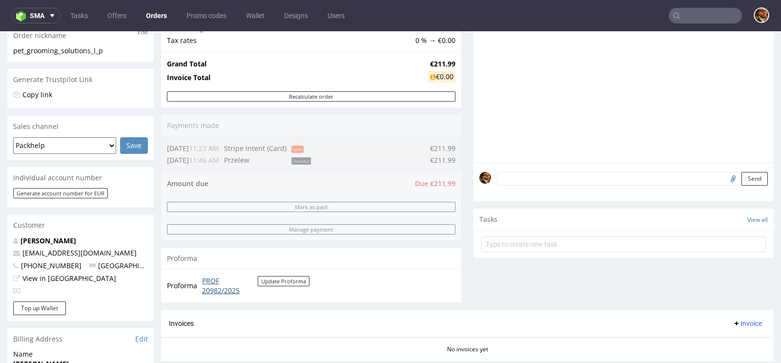
click at [211, 281] on link "PROF 20982/2025" at bounding box center [230, 285] width 56 height 19
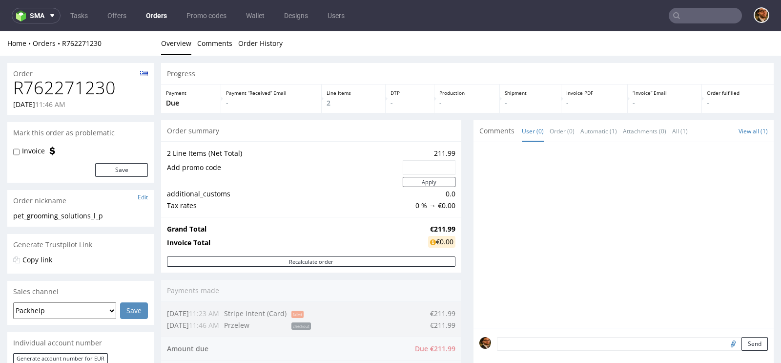
click at [687, 23] on nav "sma Tasks Offers Orders Promo codes Wallet Designs Users" at bounding box center [390, 15] width 781 height 31
click at [687, 20] on input "text" at bounding box center [704, 16] width 73 height 16
paste input "R419336149"
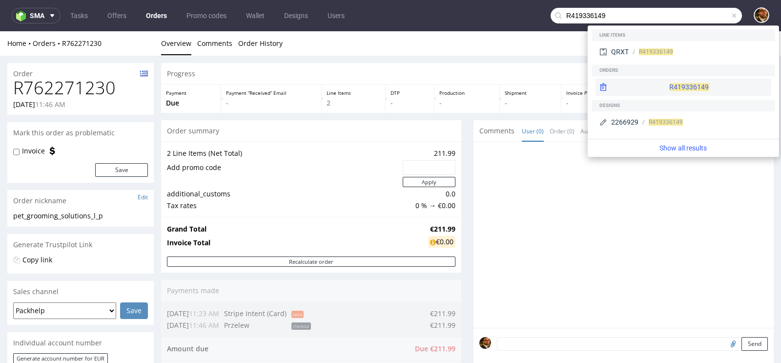
type input "R419336149"
click at [662, 86] on div "R419336149" at bounding box center [683, 87] width 176 height 18
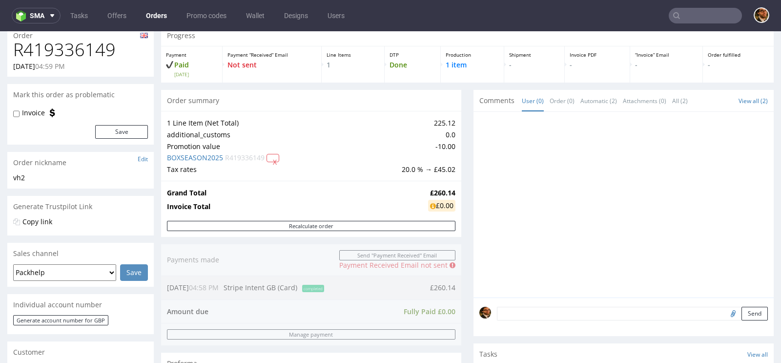
scroll to position [489, 0]
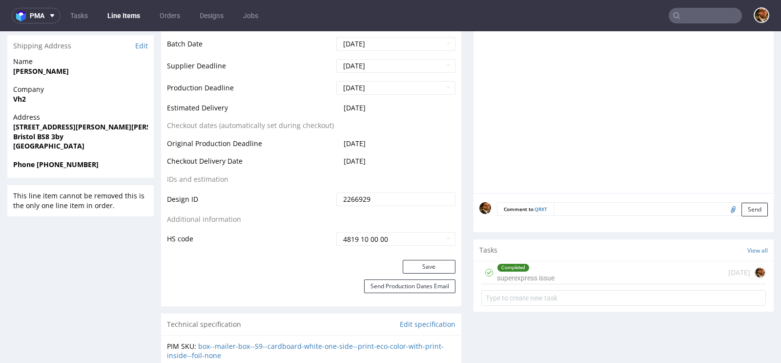
scroll to position [441, 0]
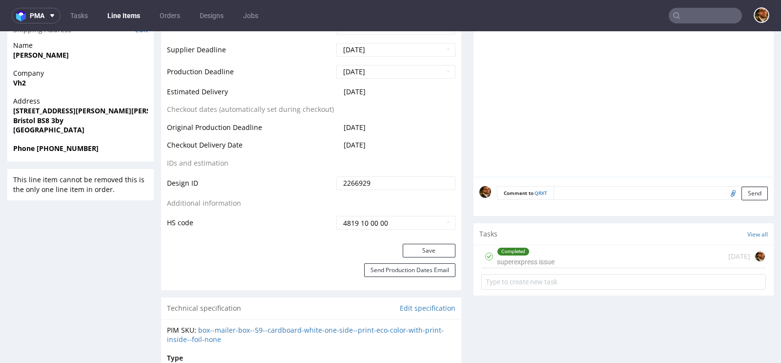
click at [546, 265] on div "Completed superexpress issue 7 days ago" at bounding box center [623, 269] width 300 height 48
click at [541, 260] on div "Completed superexpress issue" at bounding box center [526, 256] width 58 height 22
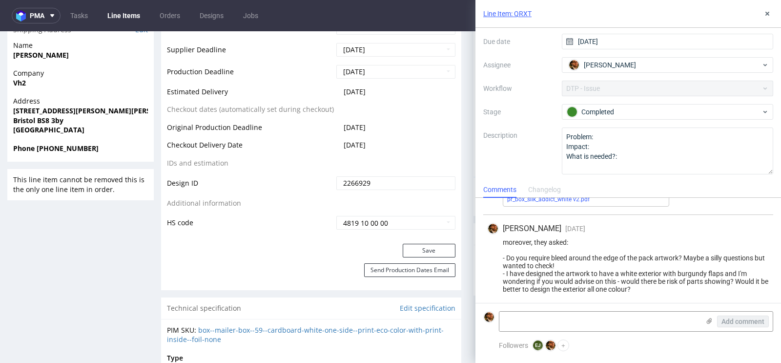
scroll to position [52, 0]
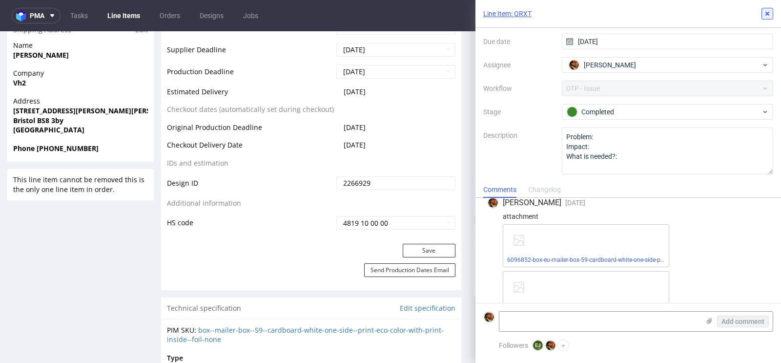
click at [770, 16] on icon at bounding box center [767, 14] width 8 height 8
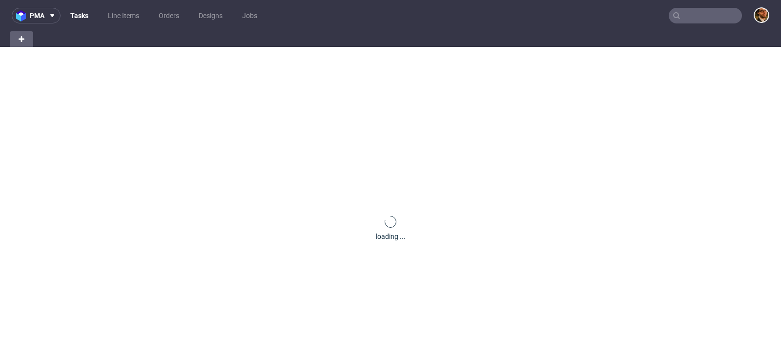
click at [689, 13] on input "text" at bounding box center [704, 16] width 73 height 16
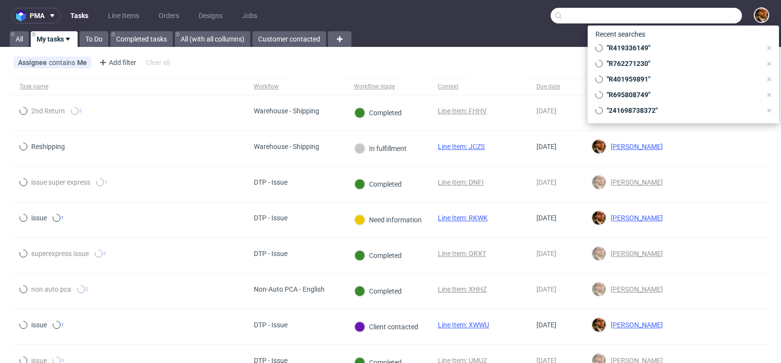
paste input "R715056719"
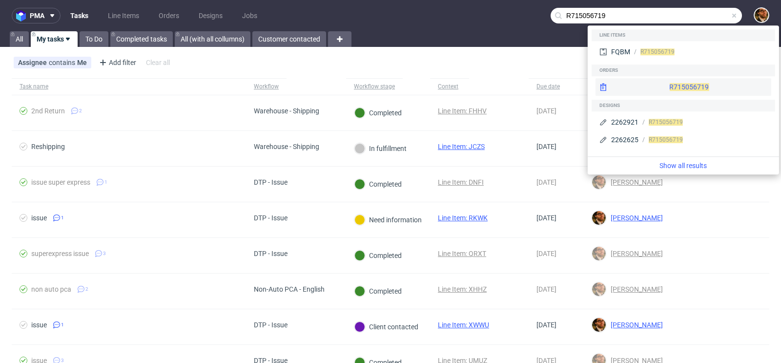
type input "R715056719"
click at [685, 79] on div "R715056719" at bounding box center [683, 87] width 176 height 18
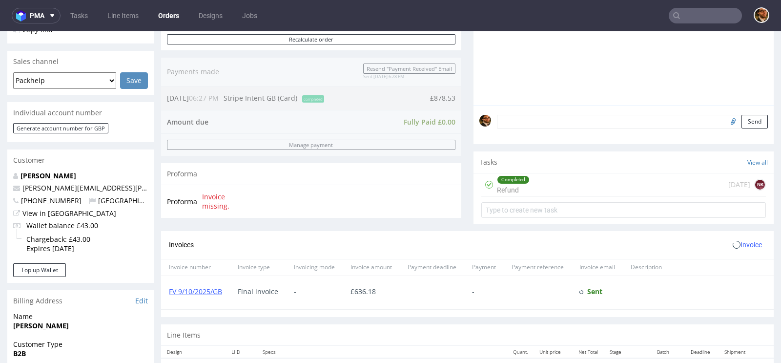
scroll to position [489, 0]
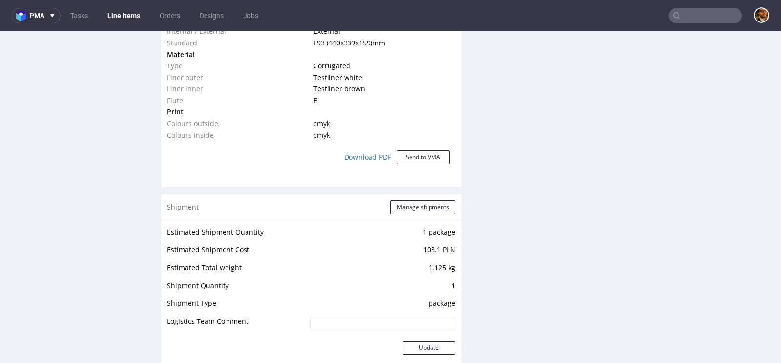
scroll to position [1118, 0]
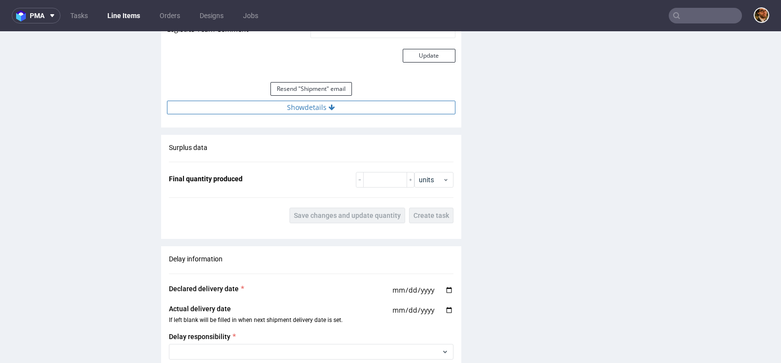
click at [342, 109] on button "Show details" at bounding box center [311, 108] width 288 height 14
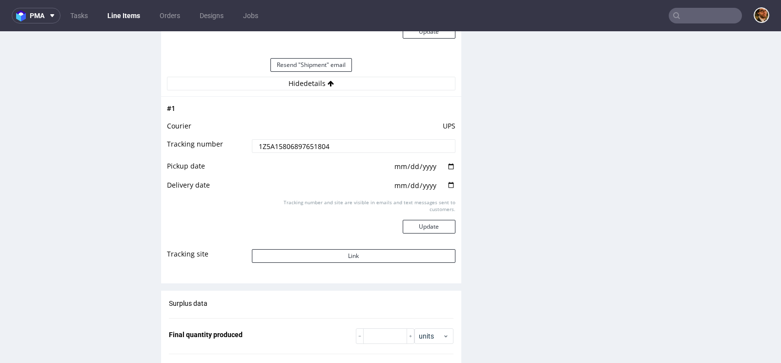
scroll to position [1174, 0]
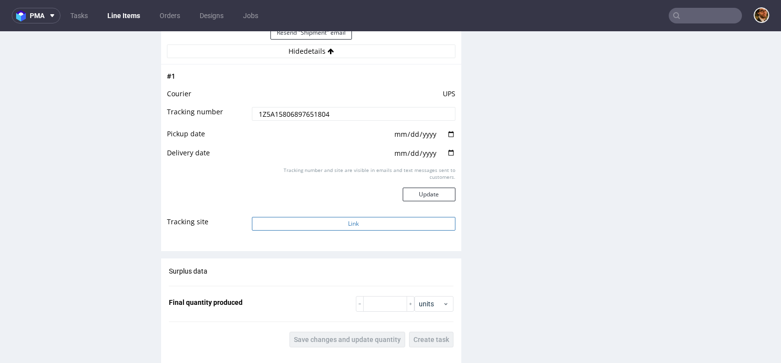
click at [355, 221] on button "Link" at bounding box center [353, 224] width 203 height 14
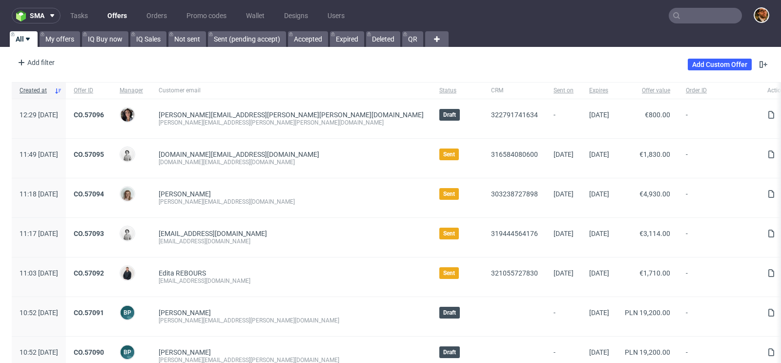
click at [688, 16] on input "text" at bounding box center [704, 16] width 73 height 16
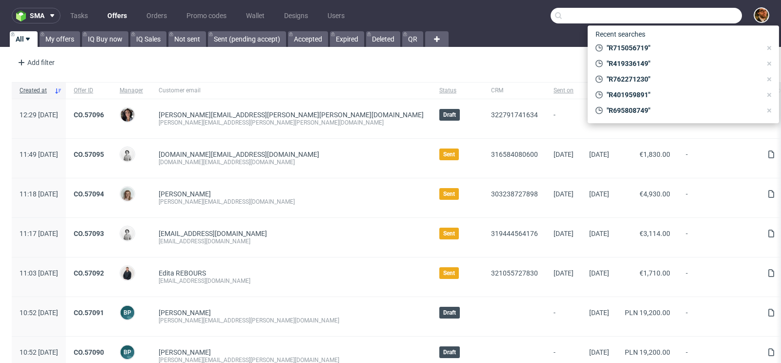
paste input "R051255111"
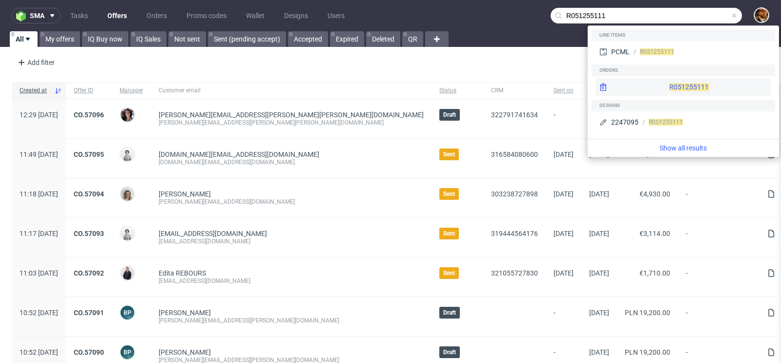
type input "R051255111"
click at [672, 84] on div "R051255111" at bounding box center [683, 87] width 176 height 18
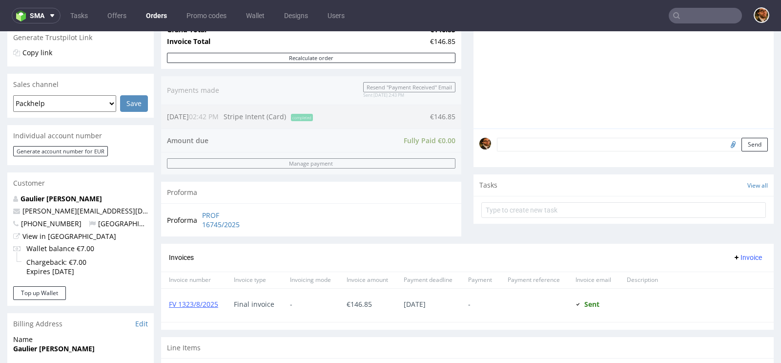
scroll to position [276, 0]
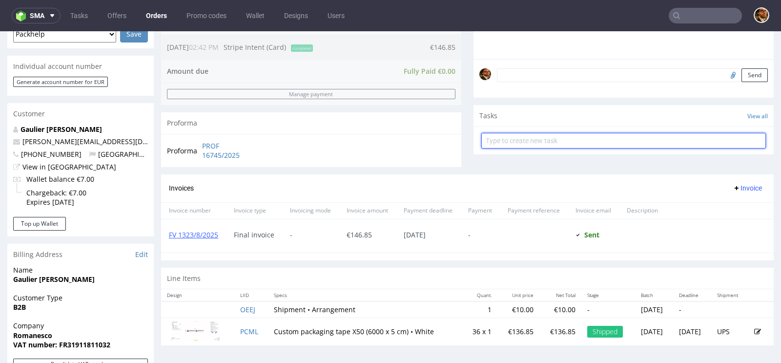
click at [496, 139] on input "text" at bounding box center [623, 141] width 284 height 16
type input "Refund"
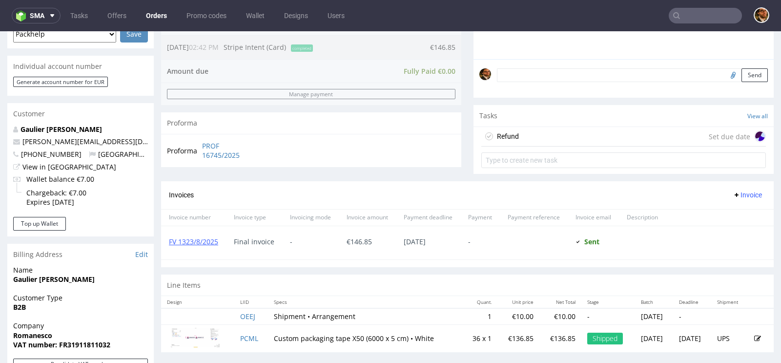
click at [528, 129] on div "Refund Set due date" at bounding box center [623, 137] width 284 height 20
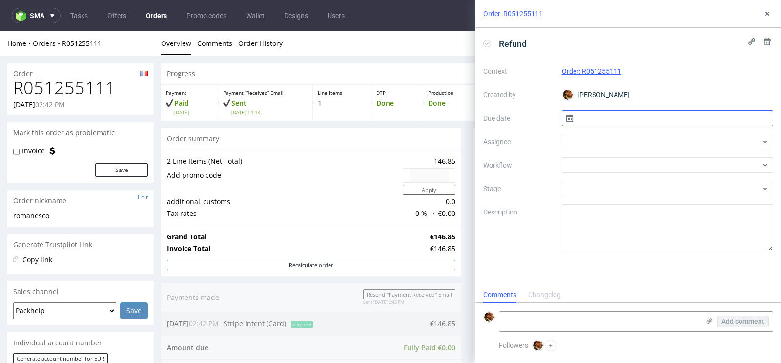
click at [589, 121] on input "text" at bounding box center [668, 118] width 212 height 16
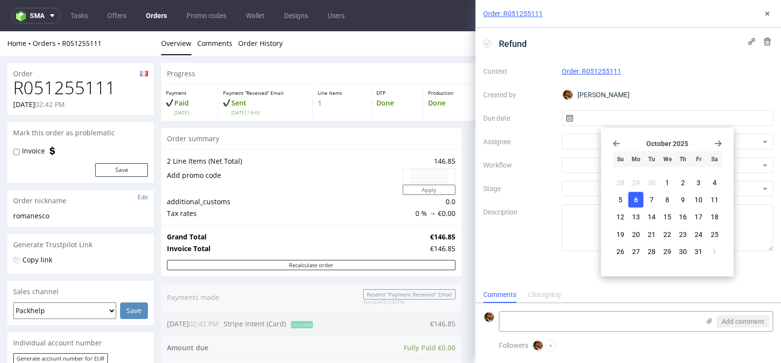
click at [635, 199] on span "6" at bounding box center [636, 200] width 4 height 10
type input "[DATE]"
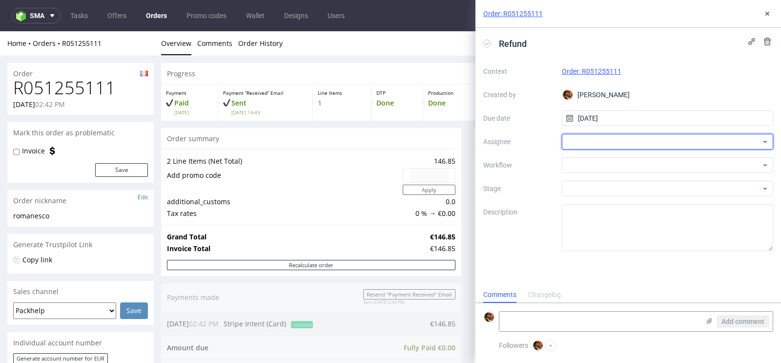
click at [589, 143] on div at bounding box center [668, 142] width 212 height 16
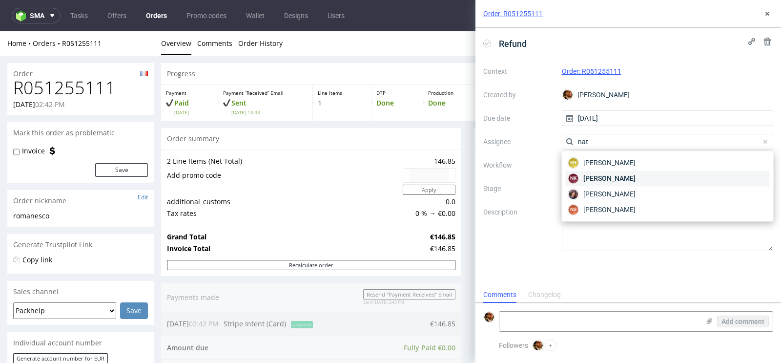
type input "nat"
click at [612, 180] on span "[PERSON_NAME]" at bounding box center [609, 178] width 52 height 10
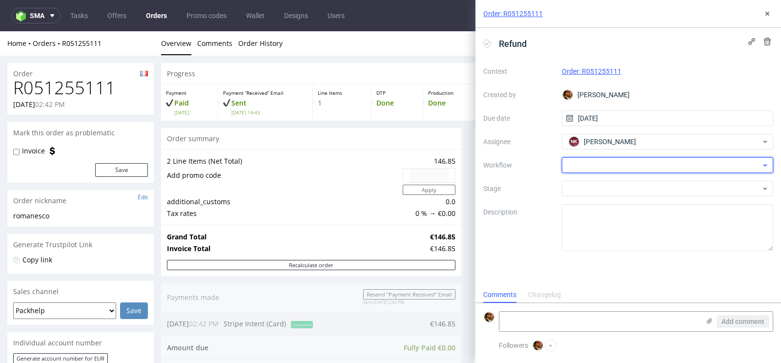
click at [591, 166] on div at bounding box center [668, 165] width 212 height 16
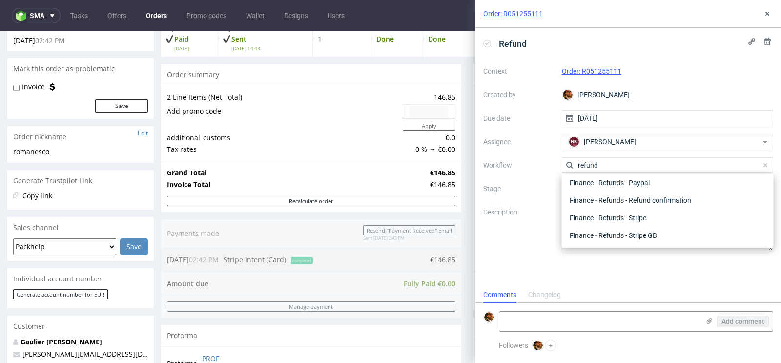
scroll to position [64, 0]
type input "refund"
click at [620, 213] on div "Finance - Refunds - Stripe" at bounding box center [667, 218] width 204 height 18
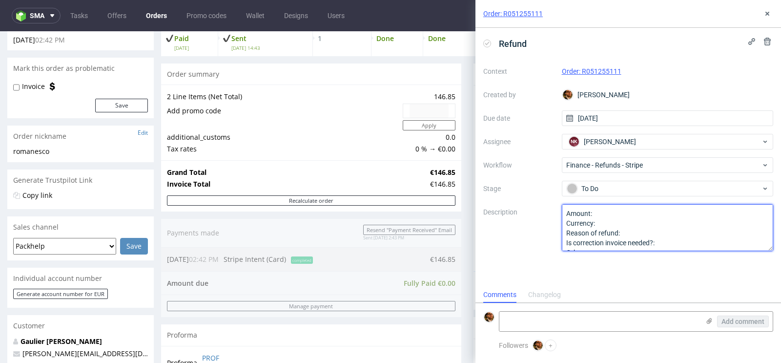
click at [603, 210] on textarea "Amount: Currency: Reason of refund: Is correction invoice needed?: Other:" at bounding box center [668, 227] width 212 height 47
click at [601, 220] on textarea "Amount: Currency: Reason of refund: Is correction invoice needed?: Other:" at bounding box center [668, 227] width 212 height 47
click at [631, 231] on textarea "Amount: Currency: Reason of refund: Is correction invoice needed?: Other:" at bounding box center [668, 227] width 212 height 47
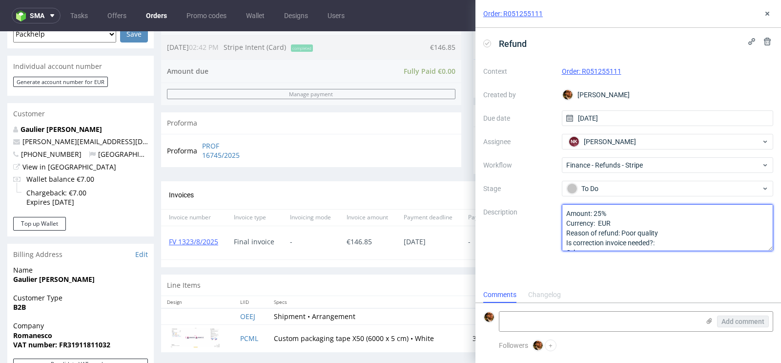
scroll to position [10, 0]
click at [663, 232] on textarea "Amount: Currency: Reason of refund: Is correction invoice needed?: Other:" at bounding box center [668, 227] width 212 height 47
type textarea "Amount: 25% Currency: EUR Reason of refund: Poor quality Is correction invoice …"
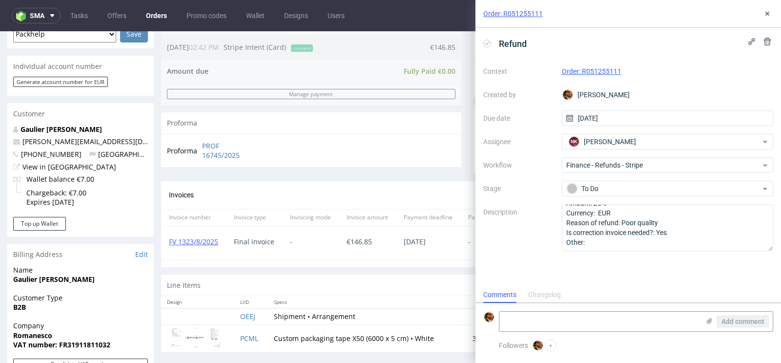
click at [411, 192] on div "Invoices Invoice" at bounding box center [467, 195] width 597 height 12
click at [767, 4] on div "Order: R051255111" at bounding box center [627, 14] width 305 height 28
click at [765, 17] on icon at bounding box center [767, 14] width 8 height 8
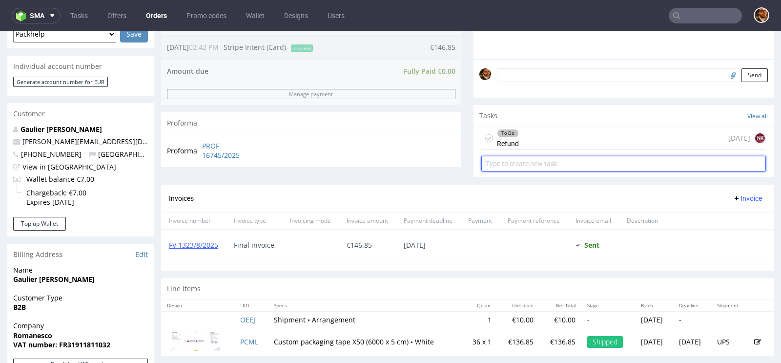
click at [550, 164] on input "text" at bounding box center [623, 164] width 284 height 16
type input "C"
type input "Invoice correction"
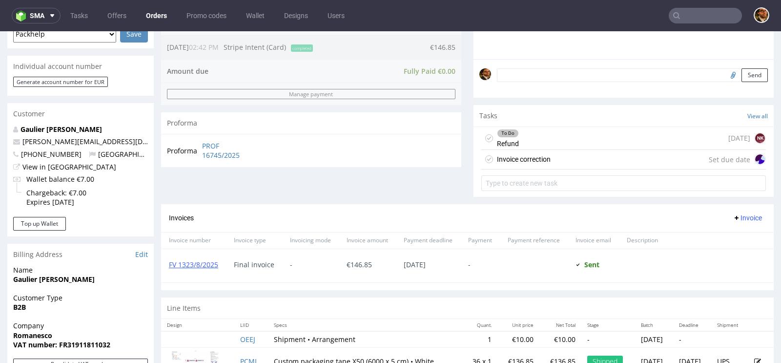
click at [560, 158] on div "Invoice correction Set due date" at bounding box center [623, 160] width 284 height 20
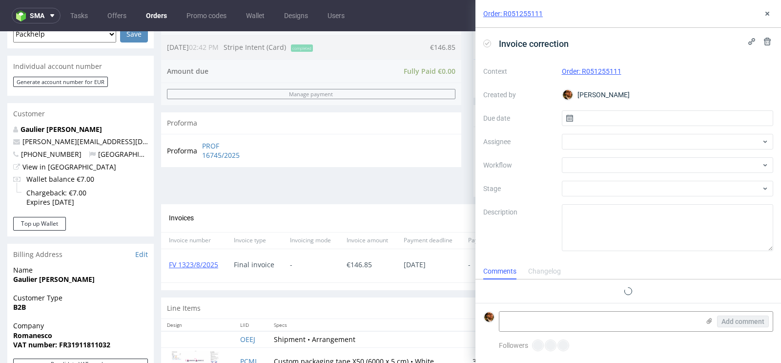
scroll to position [8, 0]
click at [609, 118] on input "text" at bounding box center [668, 118] width 212 height 16
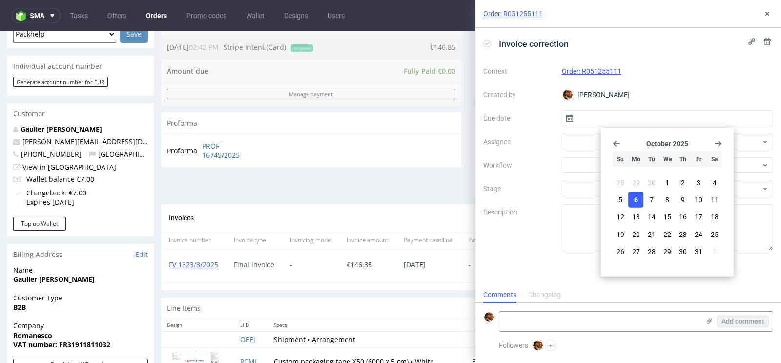
click at [636, 201] on span "6" at bounding box center [636, 200] width 4 height 10
type input "06/10/2025"
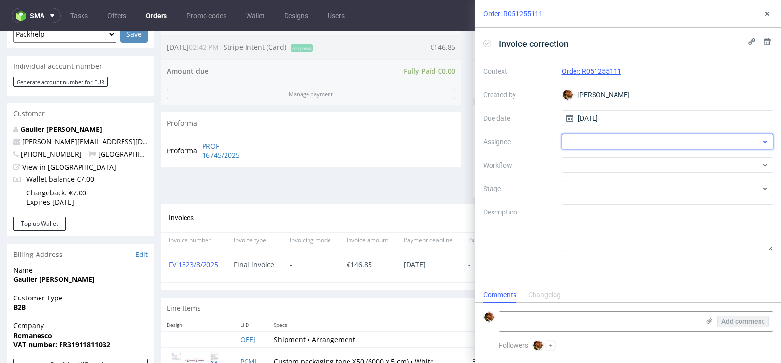
click at [597, 136] on div at bounding box center [668, 142] width 212 height 16
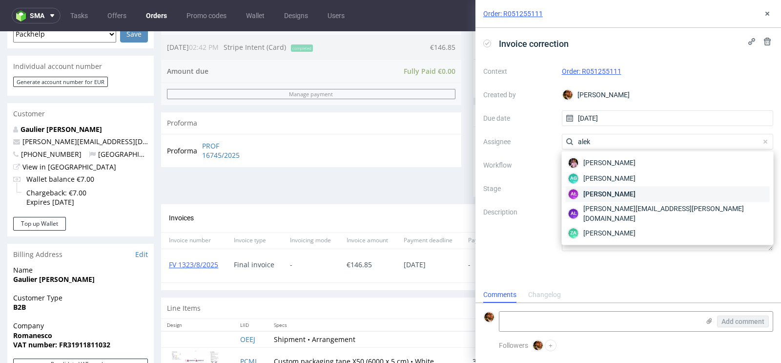
type input "alek"
click at [607, 190] on span "[PERSON_NAME]" at bounding box center [609, 194] width 52 height 10
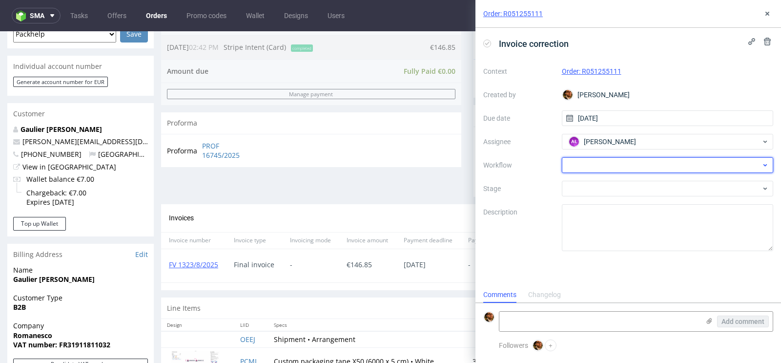
click at [594, 162] on div at bounding box center [668, 165] width 212 height 16
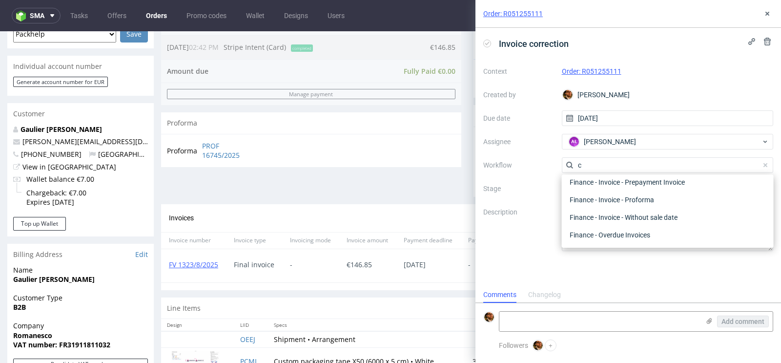
scroll to position [0, 0]
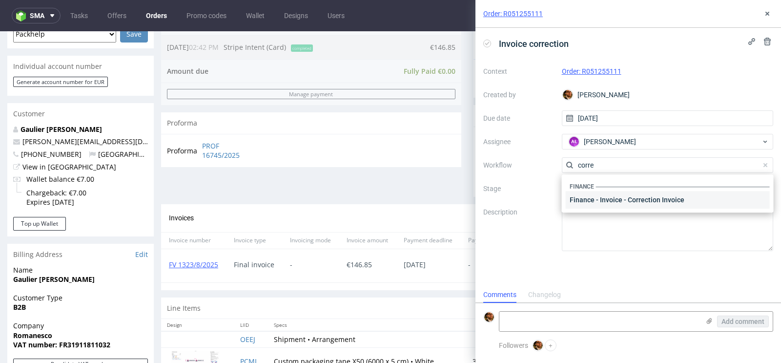
type input "corre"
click at [613, 197] on div "Finance - Invoice - Correction Invoice" at bounding box center [667, 200] width 204 height 18
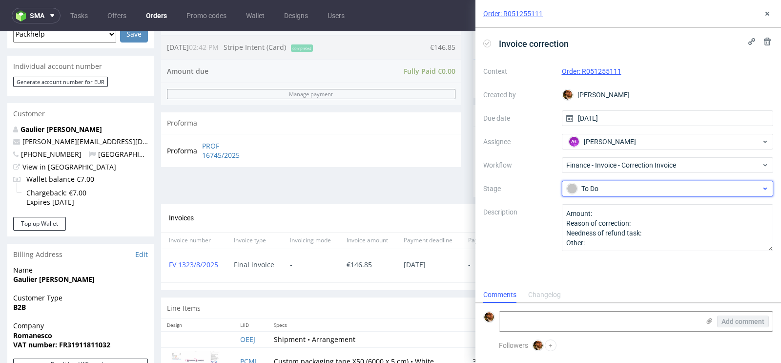
click at [625, 188] on div "To Do" at bounding box center [663, 188] width 194 height 11
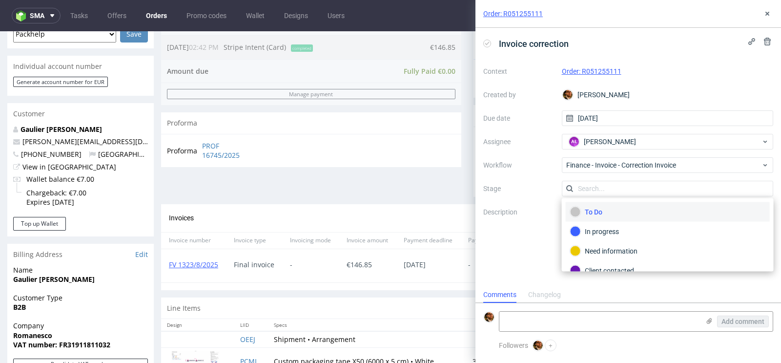
click at [529, 175] on div "Context Order: R051255111 Created by Matteo Corsico Due date 06/10/2025 Assigne…" at bounding box center [628, 156] width 290 height 187
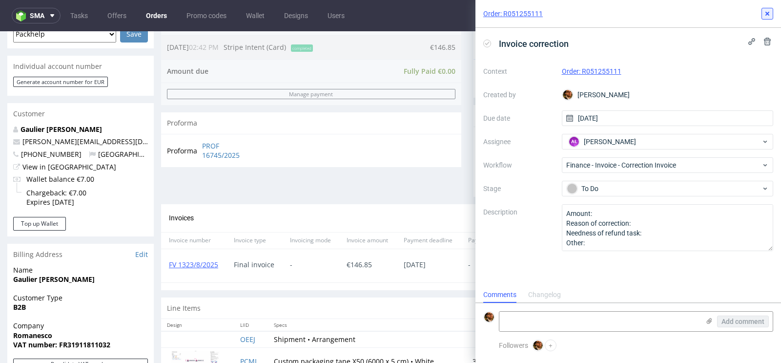
click at [764, 13] on icon at bounding box center [767, 14] width 8 height 8
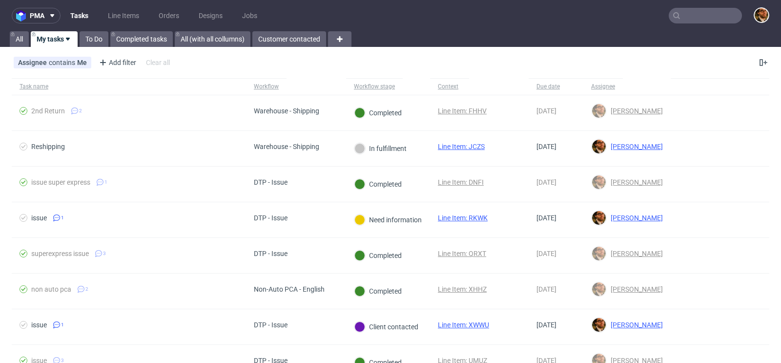
click at [688, 13] on input "text" at bounding box center [704, 16] width 73 height 16
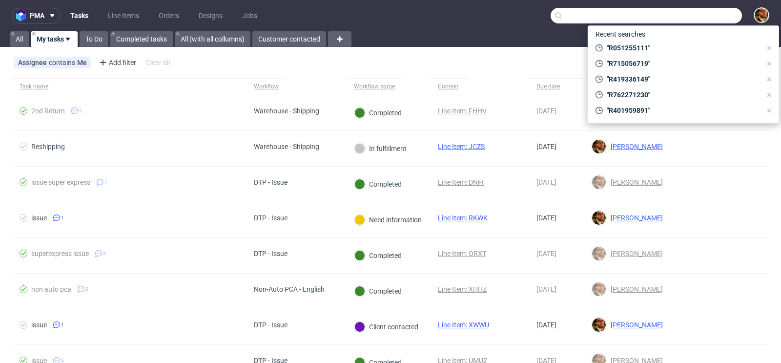
paste input "R468424762"
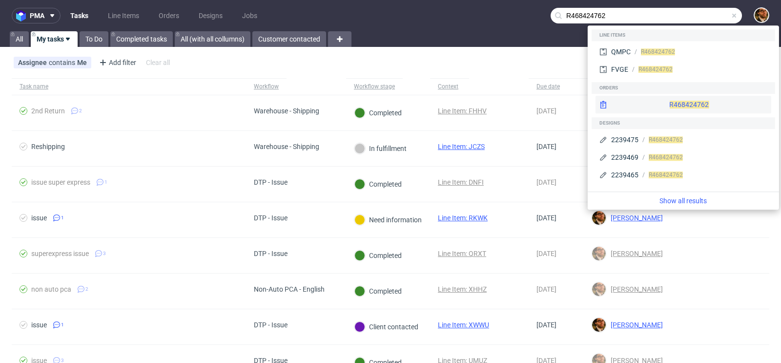
type input "R468424762"
click at [662, 105] on div "R468424762" at bounding box center [683, 105] width 176 height 18
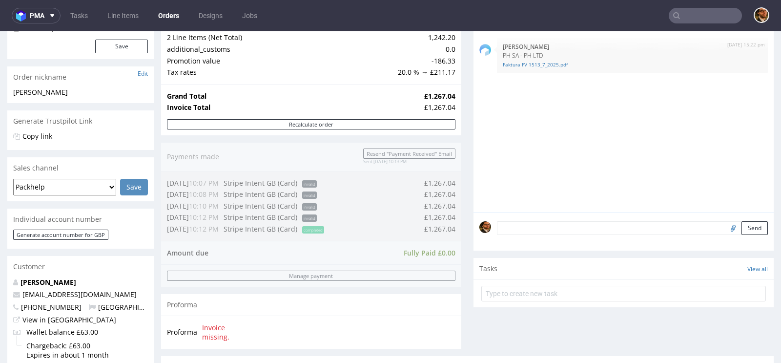
scroll to position [445, 0]
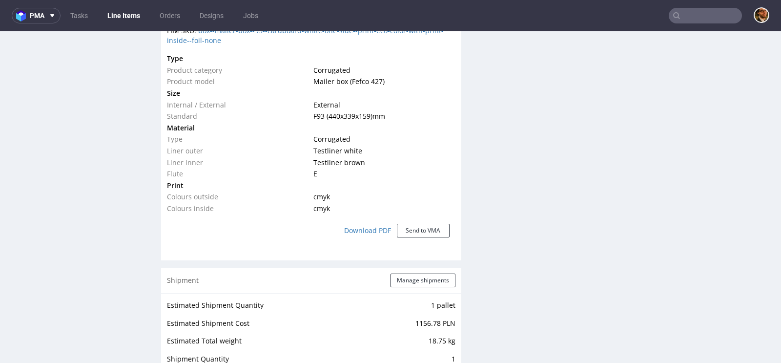
scroll to position [1124, 0]
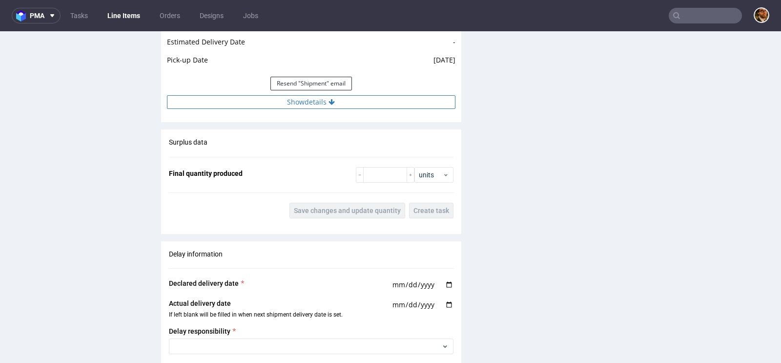
click at [337, 104] on button "Show details" at bounding box center [311, 102] width 288 height 14
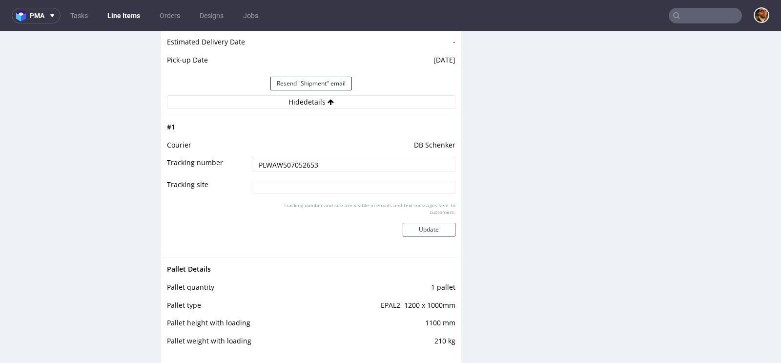
drag, startPoint x: 288, startPoint y: 169, endPoint x: 240, endPoint y: 156, distance: 50.2
click at [240, 157] on tr "Tracking number PLWAW507052653" at bounding box center [311, 168] width 288 height 22
click at [688, 9] on input "text" at bounding box center [704, 16] width 73 height 16
paste input "R759608072"
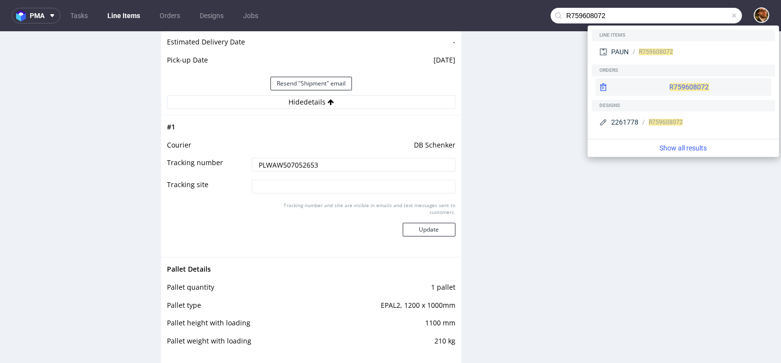
type input "R759608072"
click at [654, 93] on div "R759608072" at bounding box center [683, 87] width 176 height 18
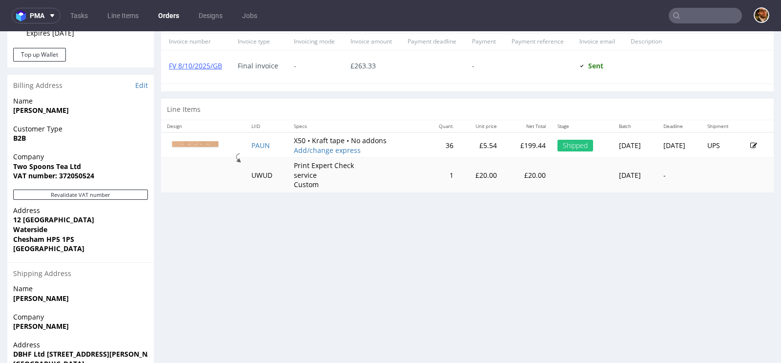
scroll to position [382, 0]
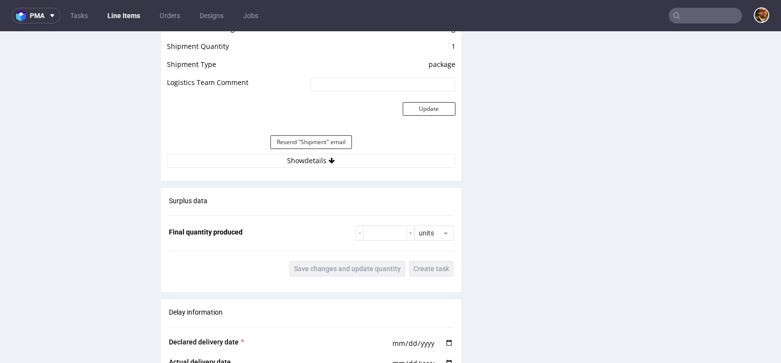
scroll to position [1032, 0]
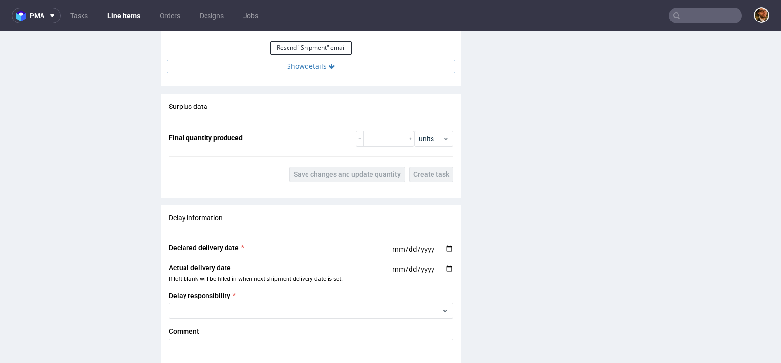
click at [309, 68] on button "Show details" at bounding box center [311, 67] width 288 height 14
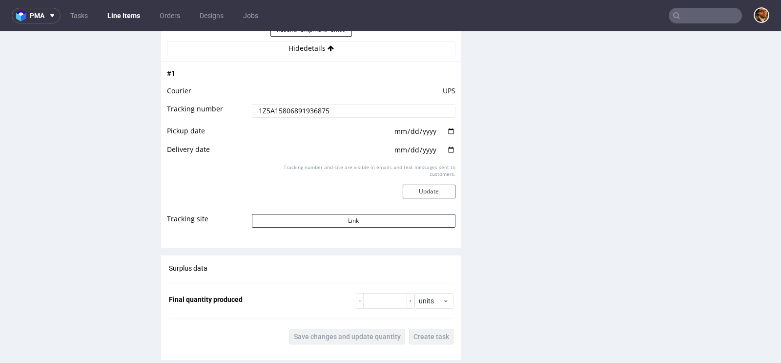
scroll to position [1053, 0]
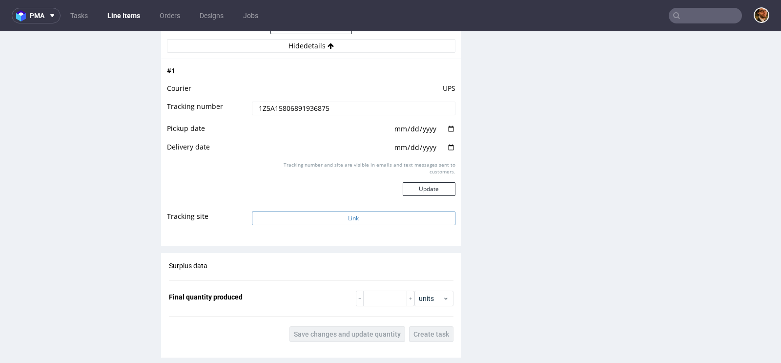
click at [347, 218] on button "Link" at bounding box center [353, 218] width 203 height 14
click at [684, 15] on input "text" at bounding box center [704, 16] width 73 height 16
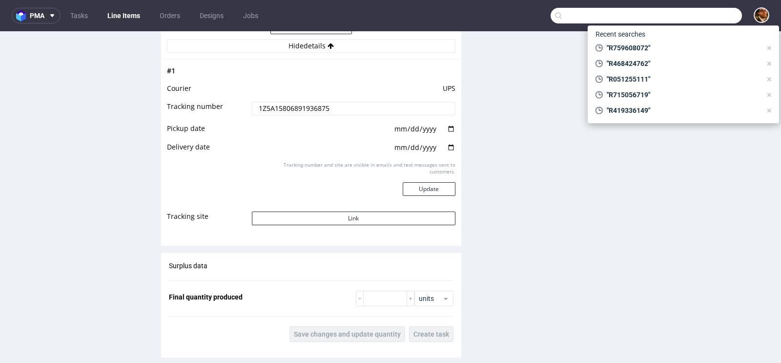
paste input "eddie@swaghut.com"
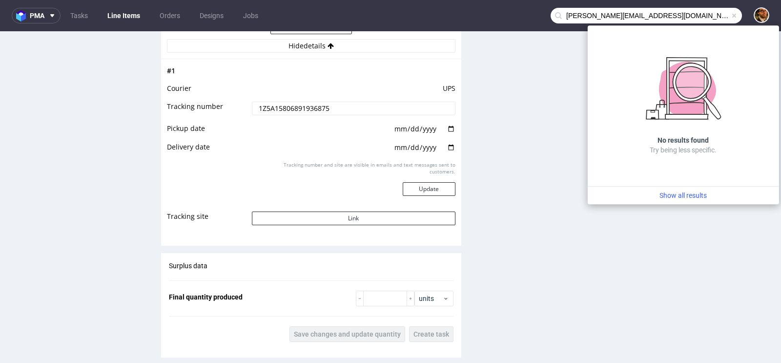
type input "eddie@swaghut.com"
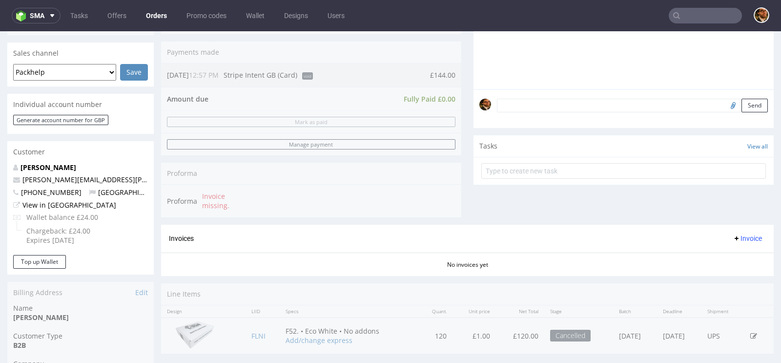
scroll to position [260, 0]
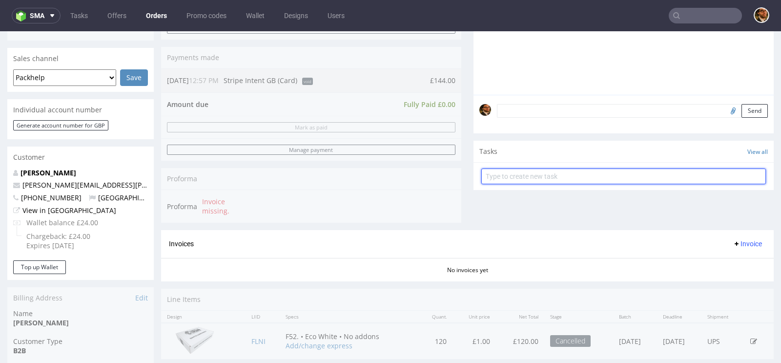
click at [507, 174] on input "text" at bounding box center [623, 176] width 284 height 16
type input "Refund"
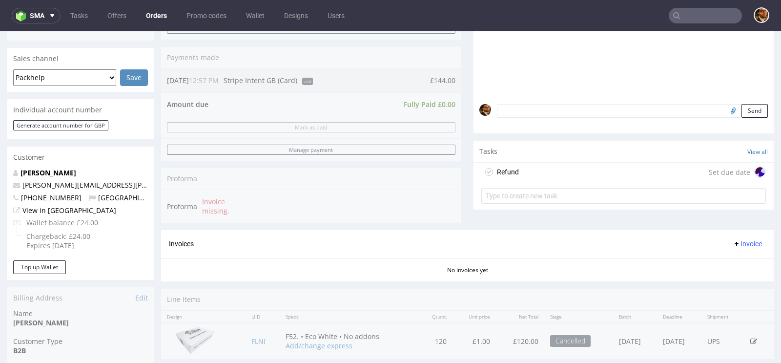
click at [531, 168] on div "Refund Set due date" at bounding box center [623, 172] width 284 height 20
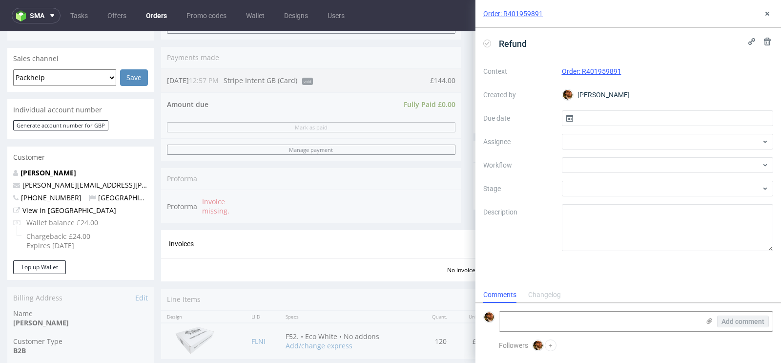
scroll to position [8, 0]
click at [598, 116] on input "text" at bounding box center [668, 118] width 212 height 16
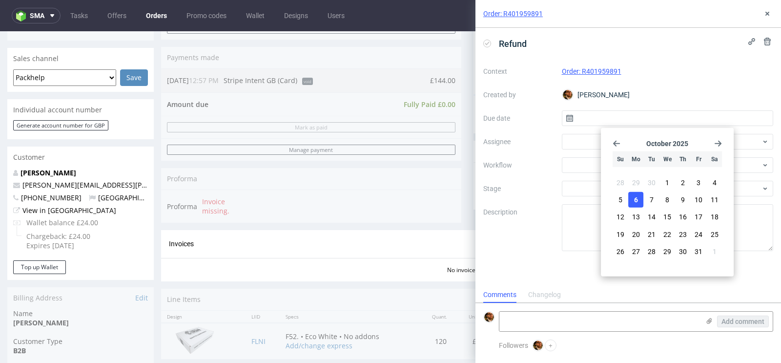
click at [637, 204] on button "6" at bounding box center [635, 200] width 15 height 16
type input "06/10/2025"
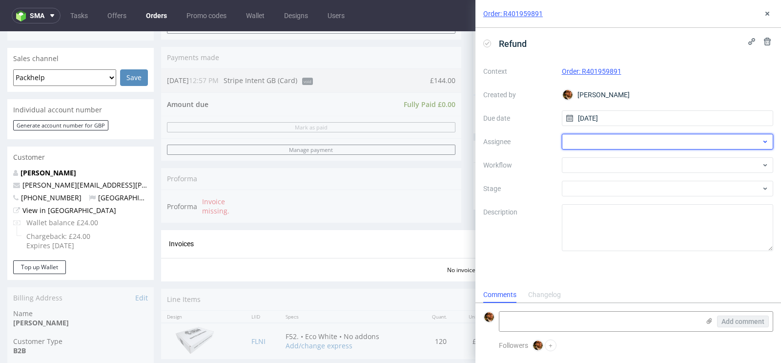
click at [595, 149] on div at bounding box center [668, 142] width 212 height 16
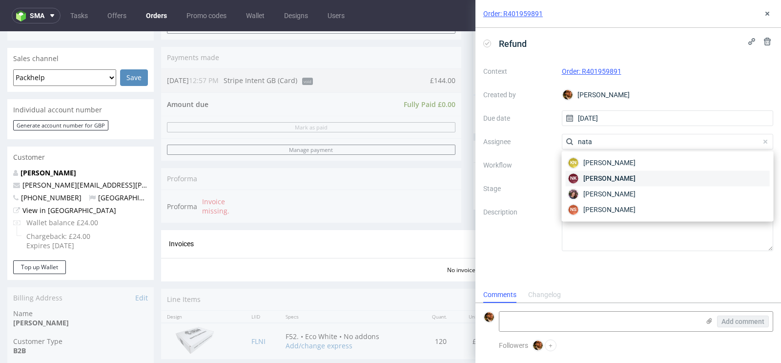
type input "nata"
click at [619, 175] on span "Natalia Kaczorowska" at bounding box center [609, 178] width 52 height 10
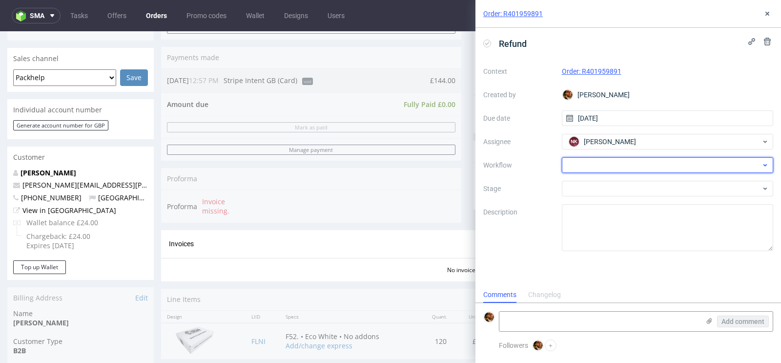
click at [582, 165] on div at bounding box center [668, 165] width 212 height 16
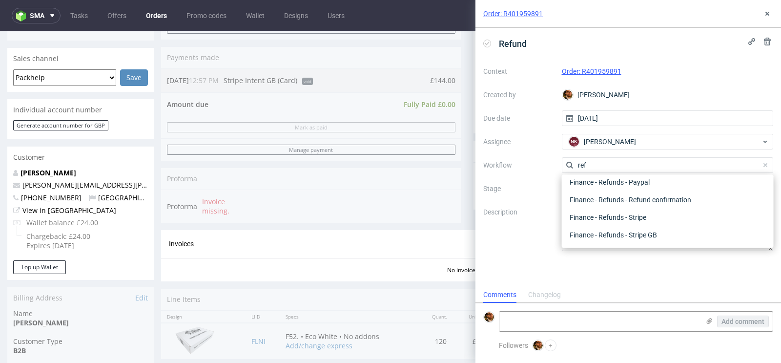
scroll to position [52, 0]
type input "refund"
click at [617, 233] on div "Finance - Refunds - Stripe GB" at bounding box center [667, 235] width 204 height 18
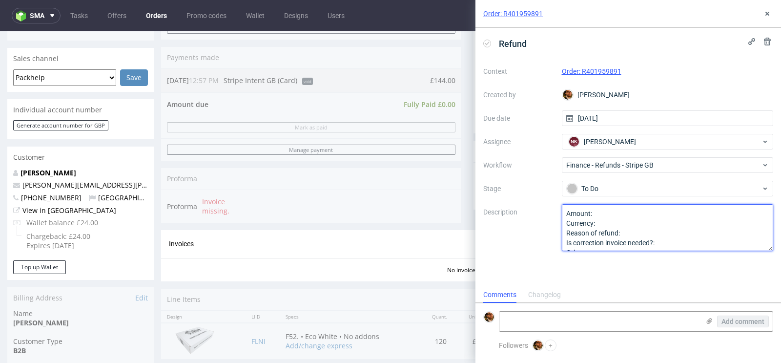
click at [616, 214] on textarea "Amount: Currency: Reason of refund: Is correction invoice needed?: Other:" at bounding box center [668, 227] width 212 height 47
click at [628, 228] on textarea "Amount: Currency: Reason of refund: Is correction invoice needed?: Other:" at bounding box center [668, 227] width 212 height 47
click at [606, 223] on textarea "Amount: Currency: Reason of refund: Is correction invoice needed?: Other:" at bounding box center [668, 227] width 212 height 47
click at [672, 241] on textarea "Amount: Currency: Reason of refund: Is correction invoice needed?: Other:" at bounding box center [668, 227] width 212 height 47
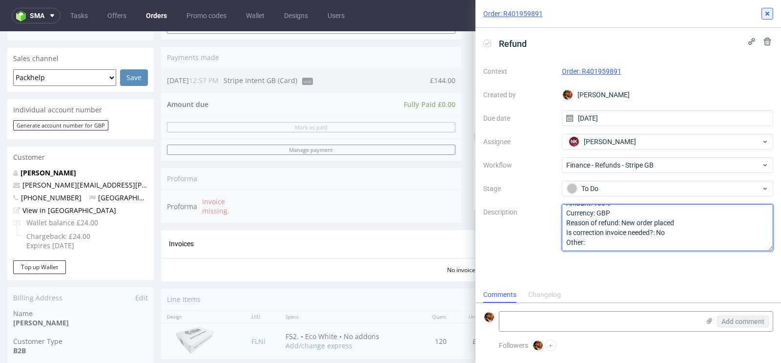
type textarea "Amount: 100% Currency: GBP Reason of refund: New order placed Is correction inv…"
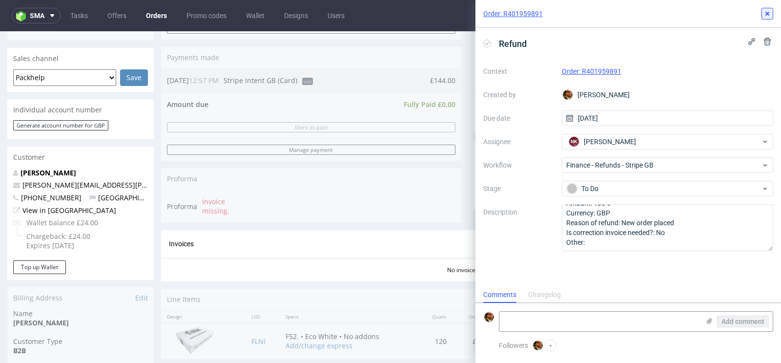
click at [767, 17] on icon at bounding box center [767, 14] width 8 height 8
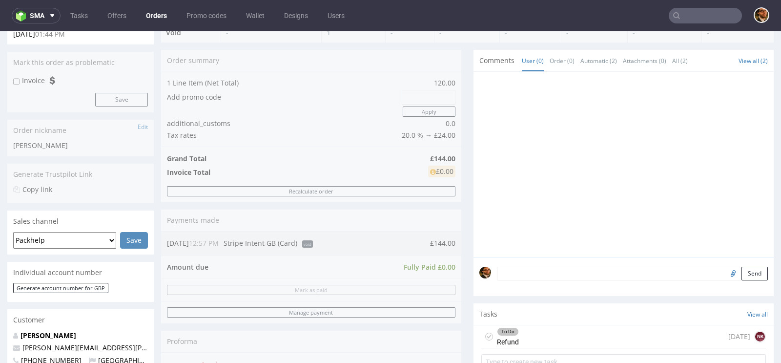
scroll to position [73, 0]
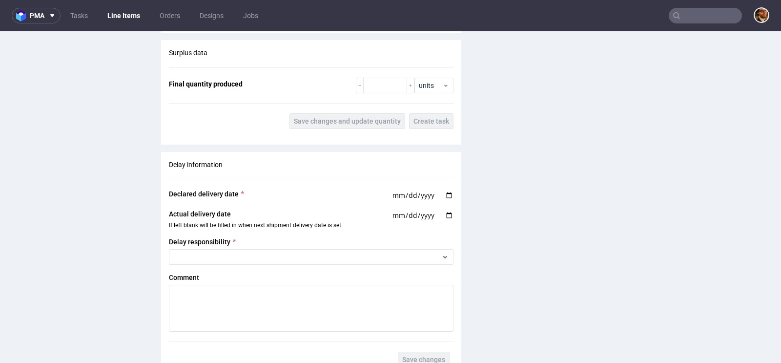
scroll to position [1357, 0]
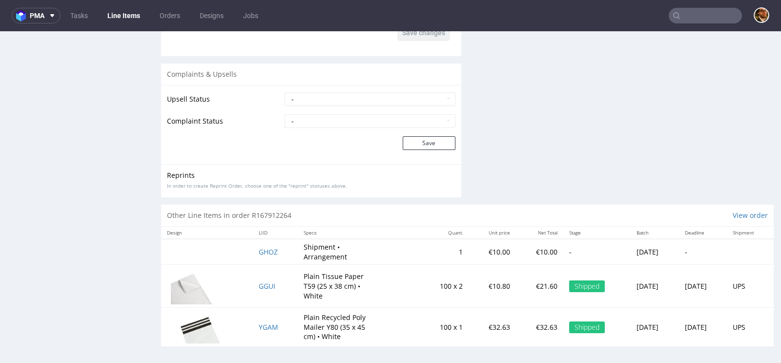
scroll to position [259, 0]
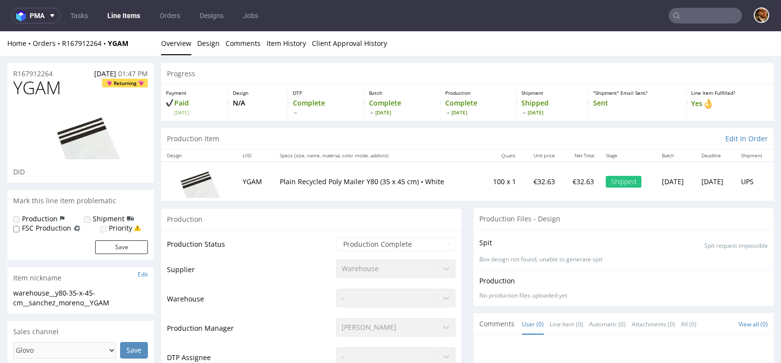
scroll to position [249, 0]
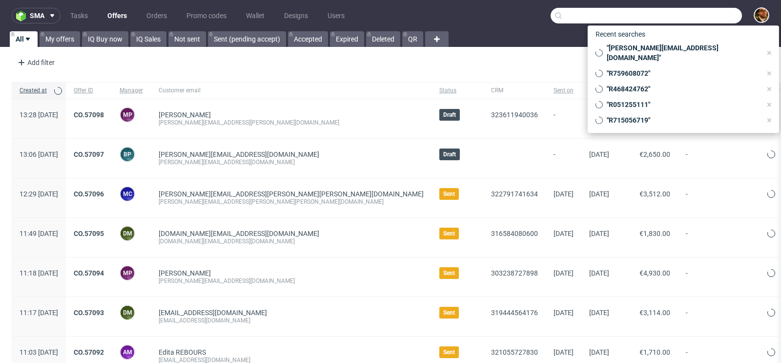
click at [693, 11] on input "text" at bounding box center [645, 16] width 191 height 16
paste input "https://app-eu1.hubspot.com/contacts/25600958/record/0-1/471464152279"
type input "https://app-eu1.hubspot.com/contacts/25600958/record/0-1/471464152279"
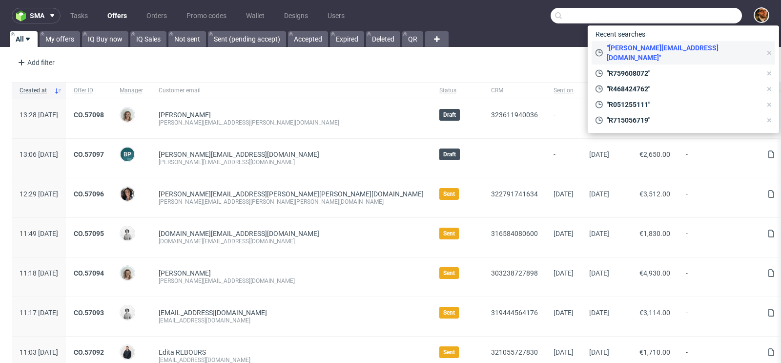
click at [771, 49] on icon at bounding box center [769, 53] width 8 height 8
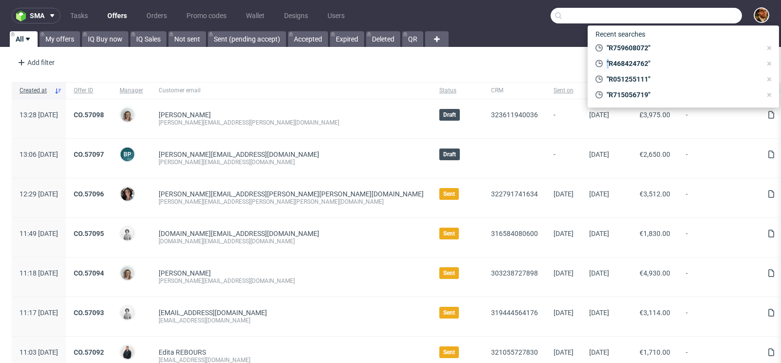
click at [771, 49] on icon at bounding box center [769, 48] width 8 height 8
click at [771, 60] on icon at bounding box center [769, 64] width 8 height 8
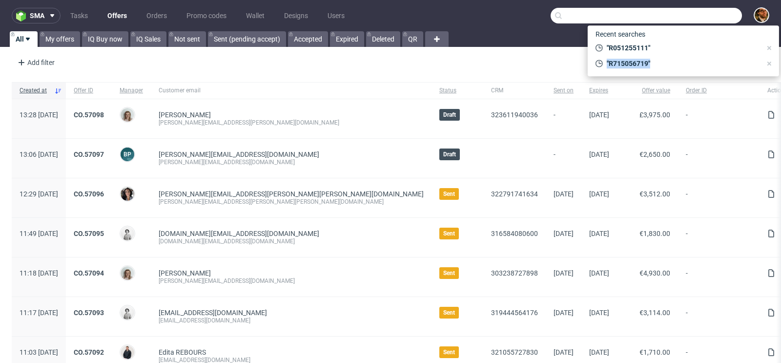
click at [771, 49] on icon at bounding box center [769, 48] width 8 height 8
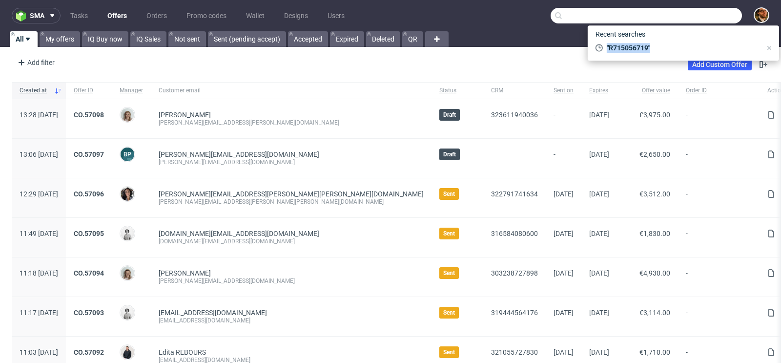
click at [771, 49] on icon at bounding box center [769, 48] width 8 height 8
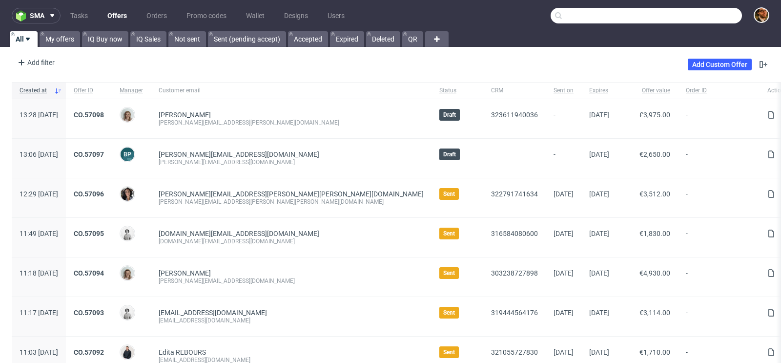
click at [644, 18] on input "text" at bounding box center [645, 16] width 191 height 16
paste input "nafsika@topdog.gr"
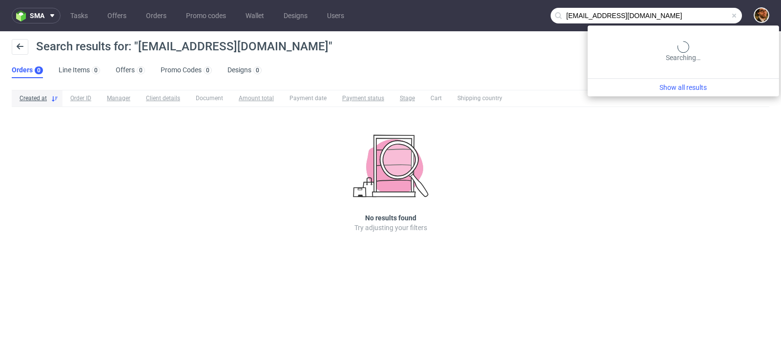
click at [718, 18] on input "nafsika@topdog.gr" at bounding box center [645, 16] width 191 height 16
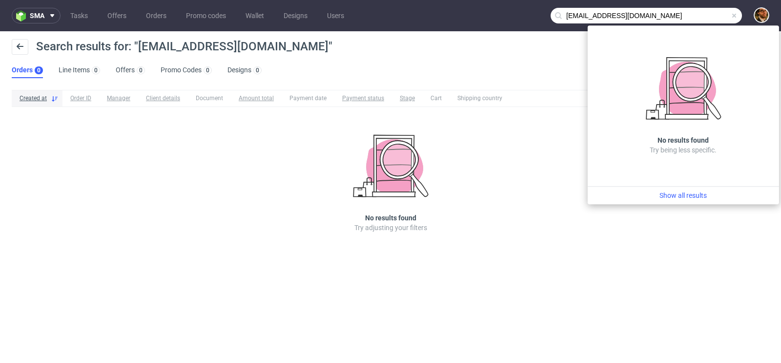
click at [691, 18] on input "nafsika@topdog.gr" at bounding box center [645, 16] width 191 height 16
type input "nafsika@topdog"
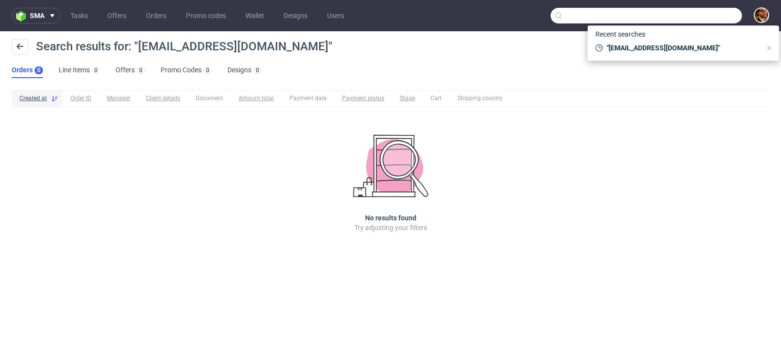
paste input "giaogiaorc@gmail.com"
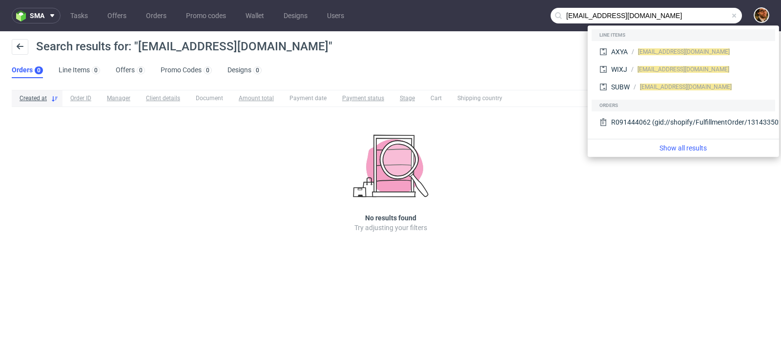
type input "giaogiaorc@gmail.com"
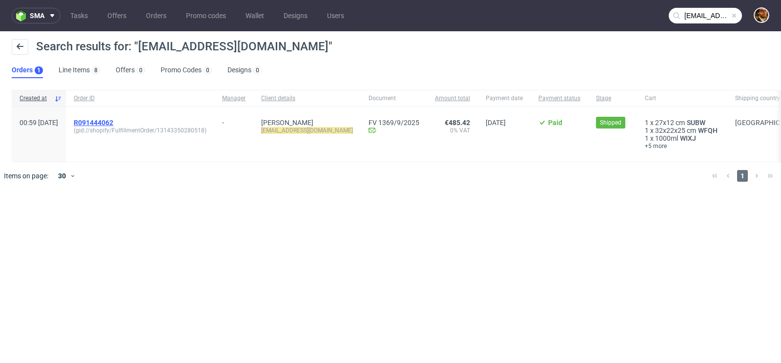
click at [111, 122] on span "R091444062" at bounding box center [94, 123] width 40 height 8
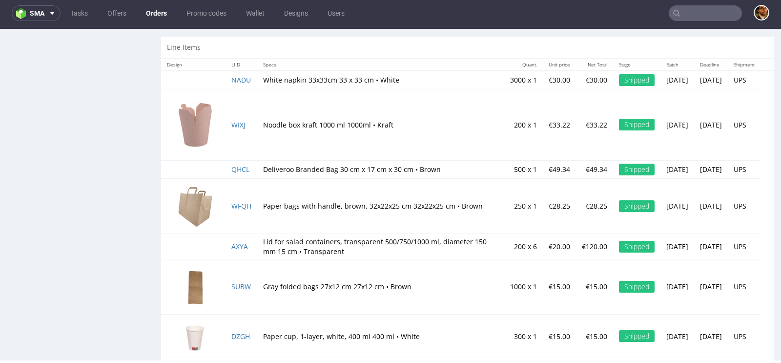
scroll to position [887, 0]
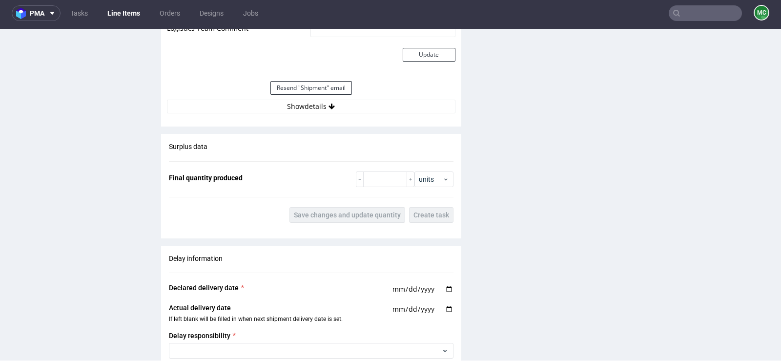
scroll to position [848, 0]
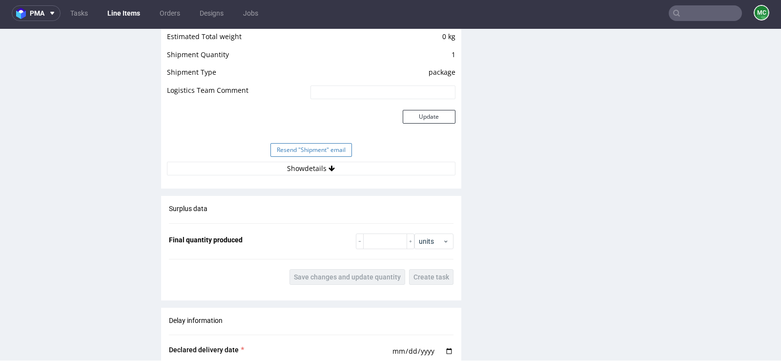
click at [319, 152] on button "Resend "Shipment" email" at bounding box center [310, 150] width 81 height 14
click at [319, 167] on button "Show details" at bounding box center [311, 168] width 288 height 14
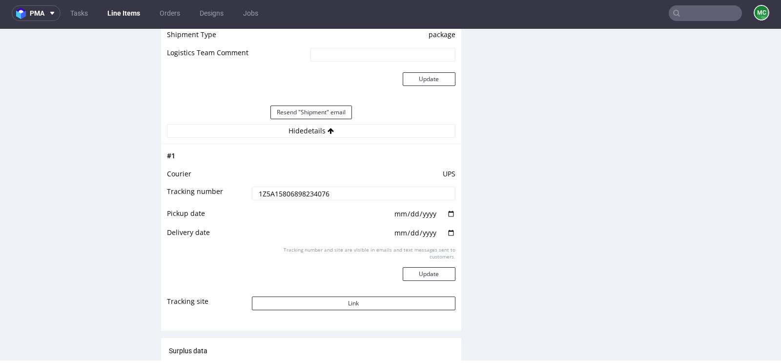
scroll to position [943, 0]
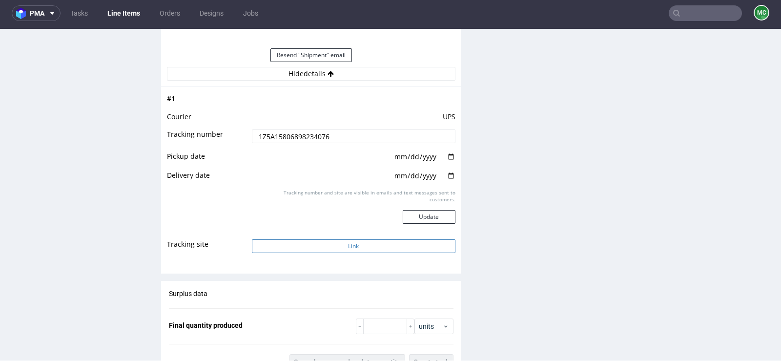
click at [354, 243] on button "Link" at bounding box center [353, 246] width 203 height 14
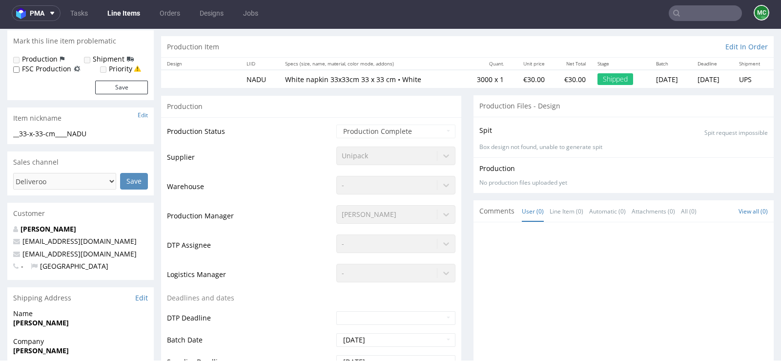
scroll to position [0, 0]
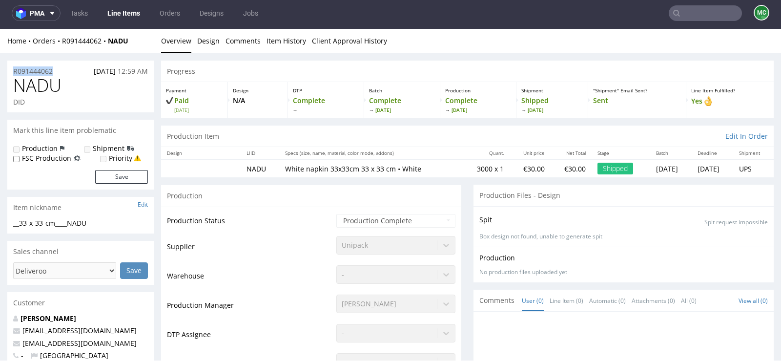
drag, startPoint x: 59, startPoint y: 70, endPoint x: 10, endPoint y: 70, distance: 48.8
click at [10, 70] on div "R091444062 06.09.2025 12:59 AM" at bounding box center [80, 68] width 146 height 16
copy p "R091444062"
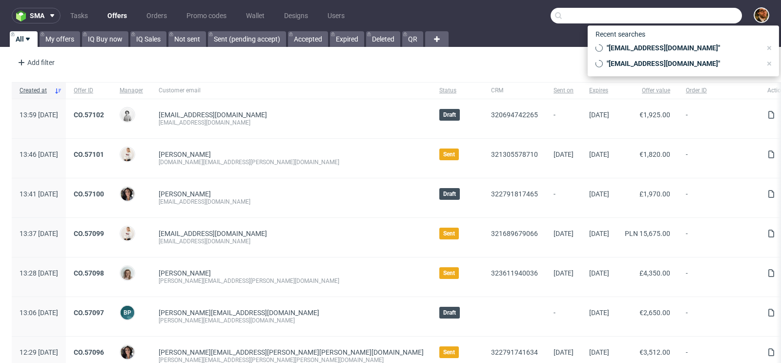
click at [678, 16] on input "text" at bounding box center [645, 16] width 191 height 16
paste input "R702977420"
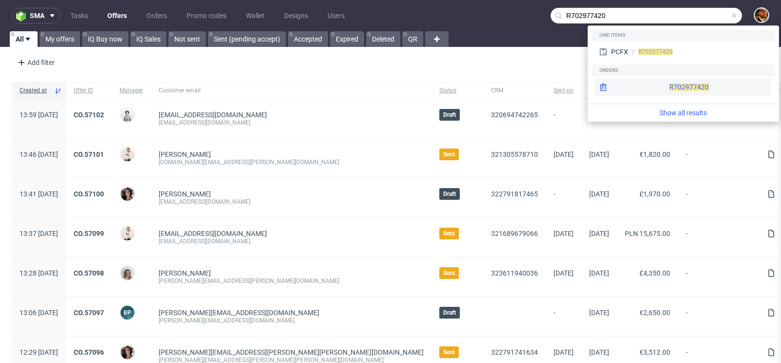
type input "R702977420"
click at [678, 86] on div "R702977420" at bounding box center [683, 87] width 176 height 18
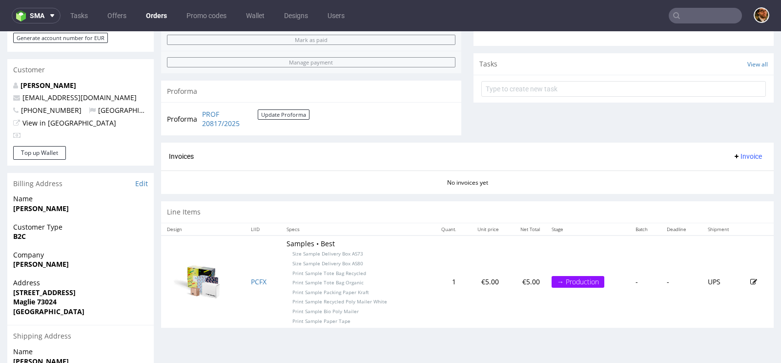
scroll to position [366, 0]
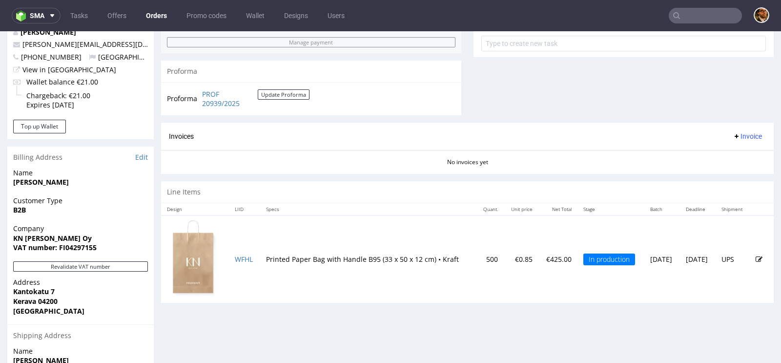
scroll to position [489, 0]
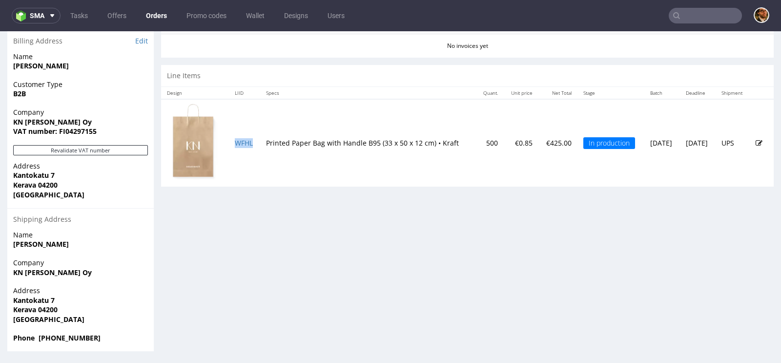
click at [242, 144] on td "WFHL" at bounding box center [244, 142] width 31 height 87
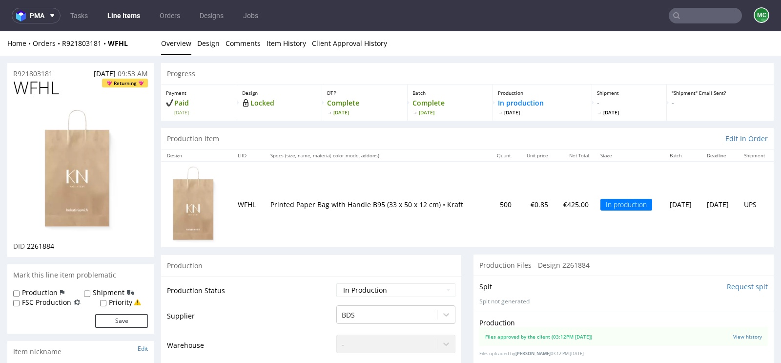
click at [679, 16] on input "text" at bounding box center [704, 16] width 73 height 16
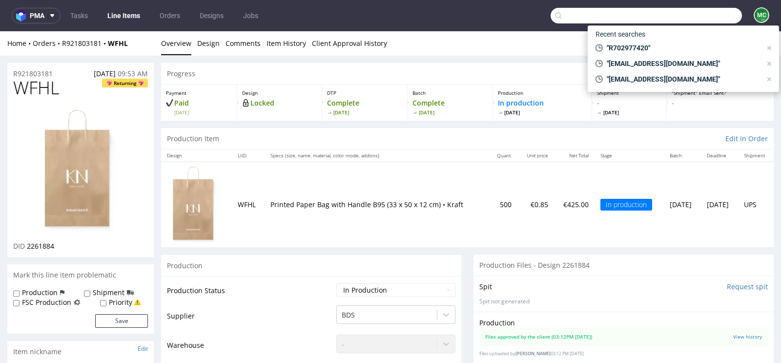
paste input "R879946231"
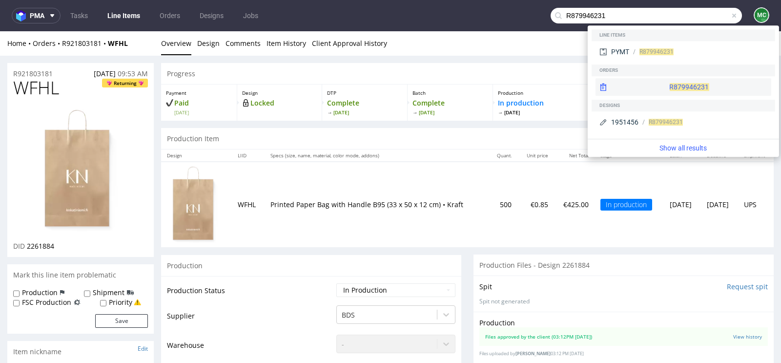
type input "R879946231"
click at [674, 86] on div "R879946231" at bounding box center [683, 87] width 176 height 18
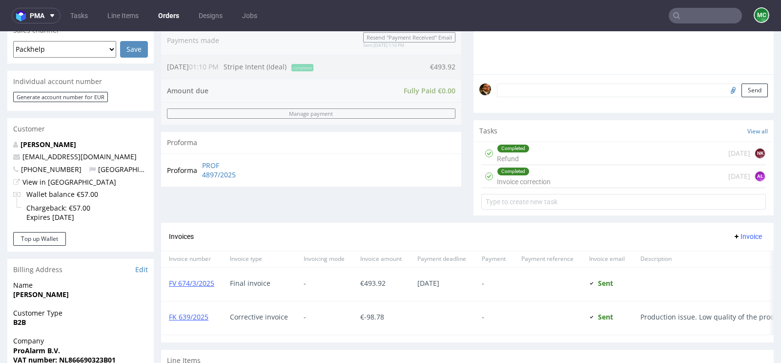
scroll to position [242, 0]
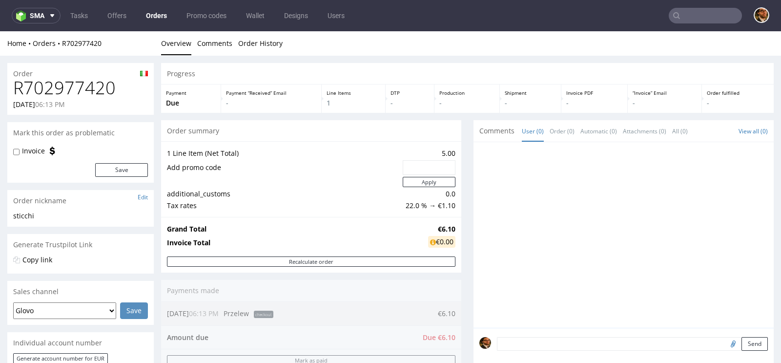
click at [682, 17] on input "text" at bounding box center [704, 16] width 73 height 16
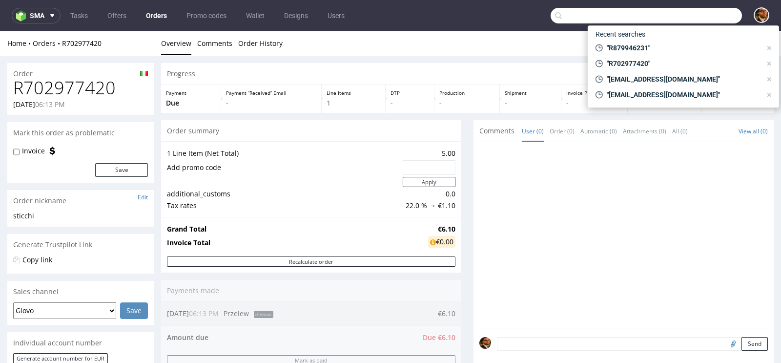
paste input "R656392905"
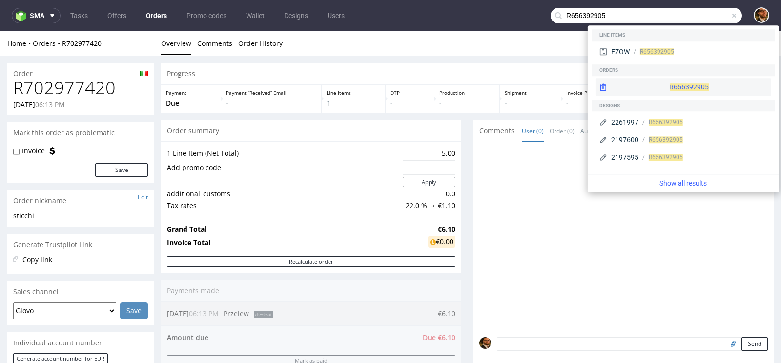
type input "R656392905"
click at [663, 84] on div "R656392905" at bounding box center [683, 87] width 176 height 18
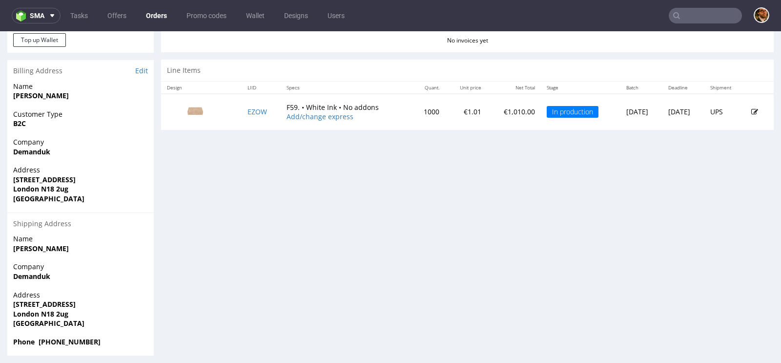
scroll to position [463, 0]
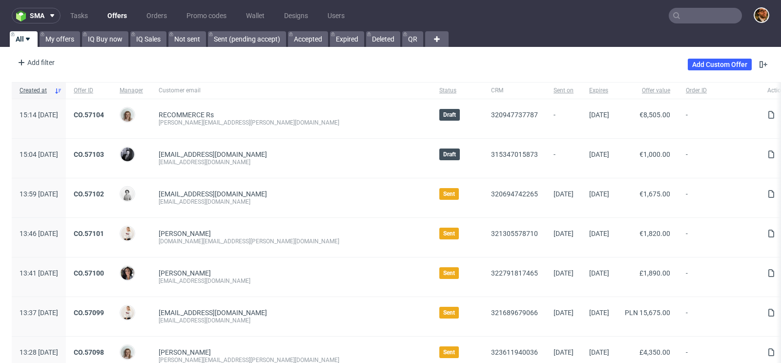
click at [686, 20] on input "text" at bounding box center [704, 16] width 73 height 16
paste input "R762271230"
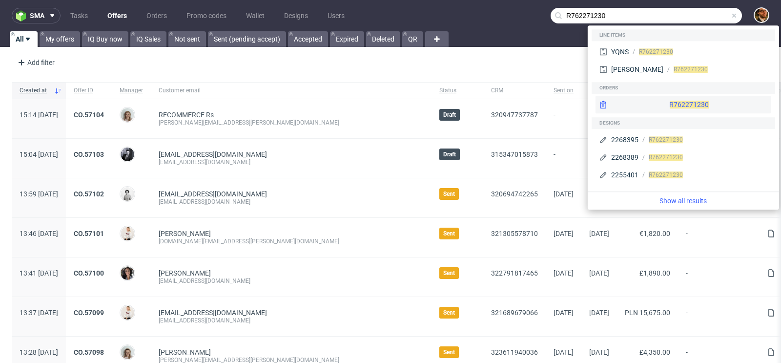
type input "R762271230"
click at [666, 102] on div "R762271230" at bounding box center [683, 105] width 176 height 18
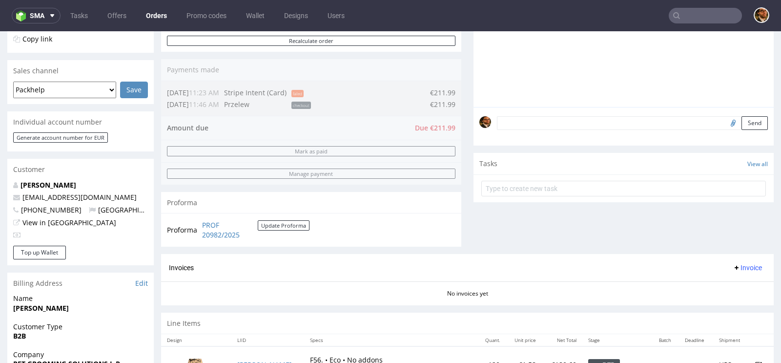
scroll to position [376, 0]
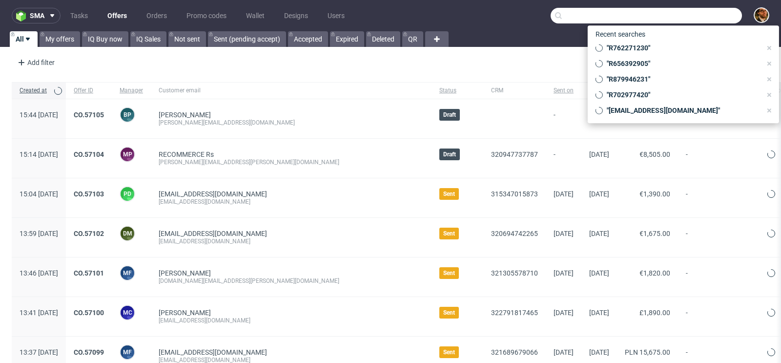
click at [674, 17] on input "text" at bounding box center [645, 16] width 191 height 16
paste input "R284647987"
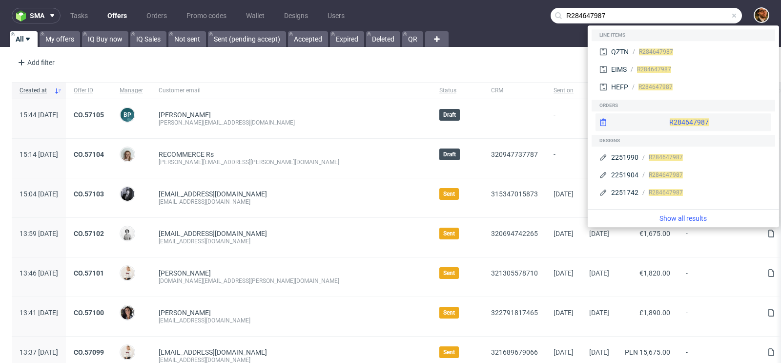
type input "R284647987"
click at [664, 122] on div "R284647987" at bounding box center [683, 122] width 176 height 18
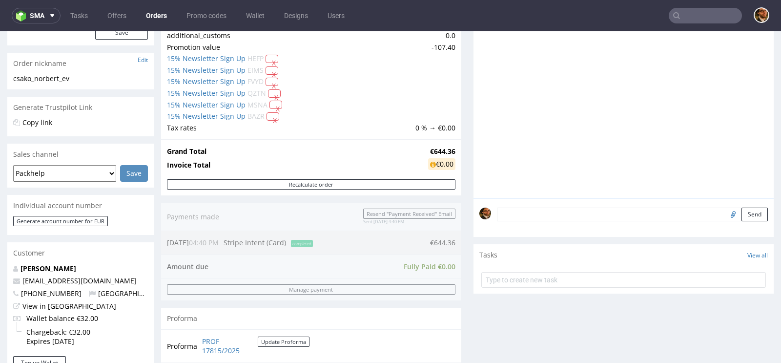
scroll to position [508, 0]
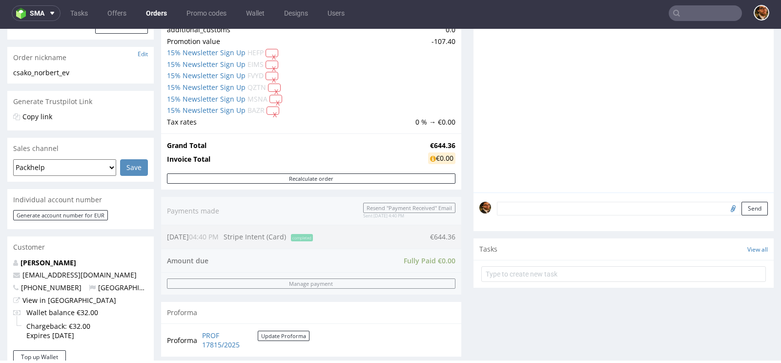
scroll to position [247, 0]
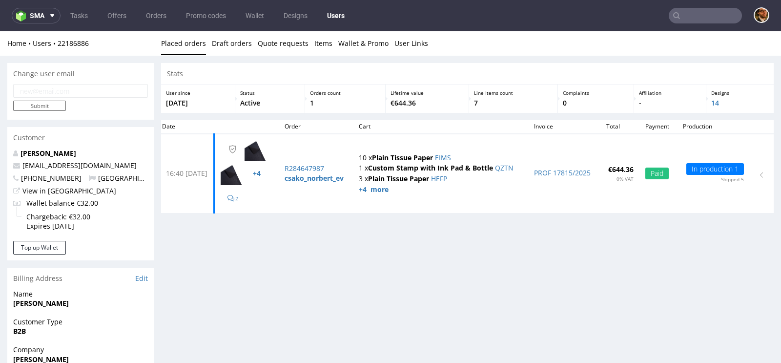
click at [685, 12] on input "text" at bounding box center [704, 16] width 73 height 16
paste input "R345994367"
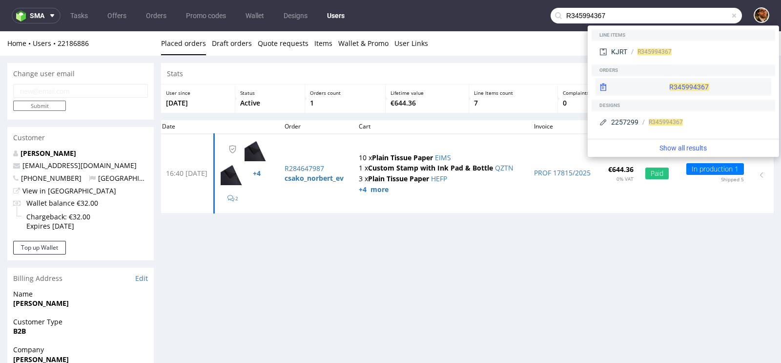
type input "R345994367"
click at [667, 83] on div "R345994367" at bounding box center [683, 87] width 176 height 18
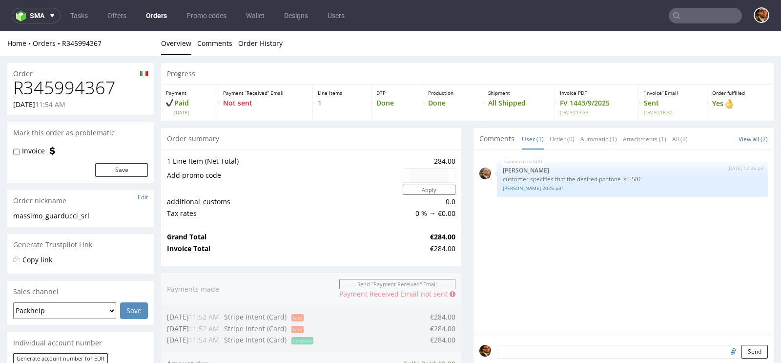
scroll to position [436, 0]
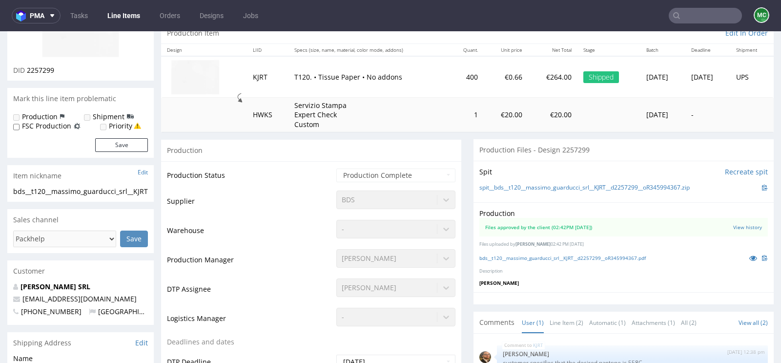
scroll to position [181, 0]
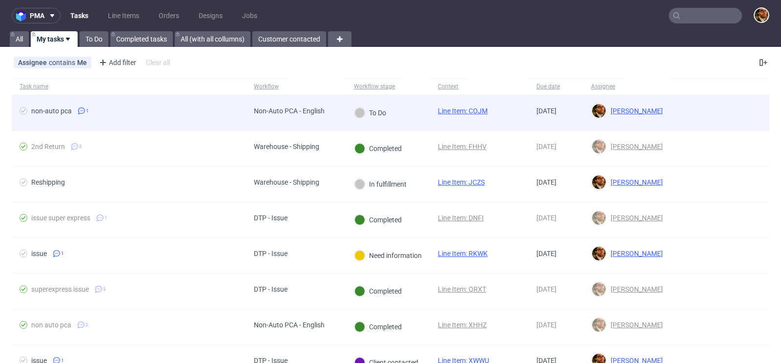
click at [685, 107] on div at bounding box center [719, 112] width 99 height 35
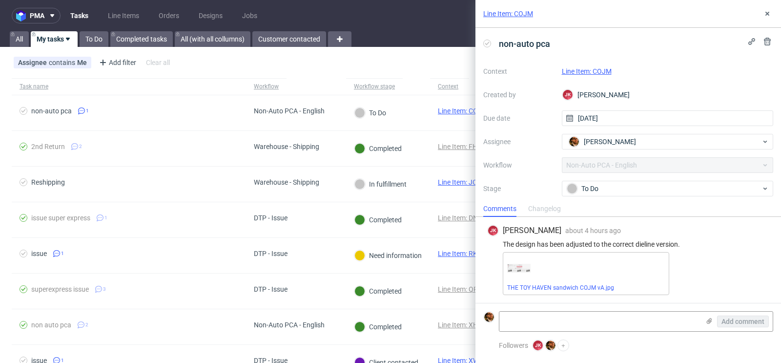
click at [600, 66] on div "Line Item: COJM" at bounding box center [668, 71] width 212 height 12
click at [596, 69] on link "Line Item: COJM" at bounding box center [587, 71] width 50 height 8
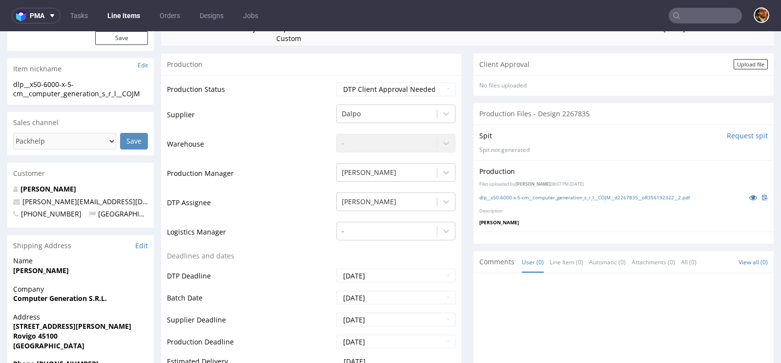
scroll to position [162, 0]
